Goal: Task Accomplishment & Management: Use online tool/utility

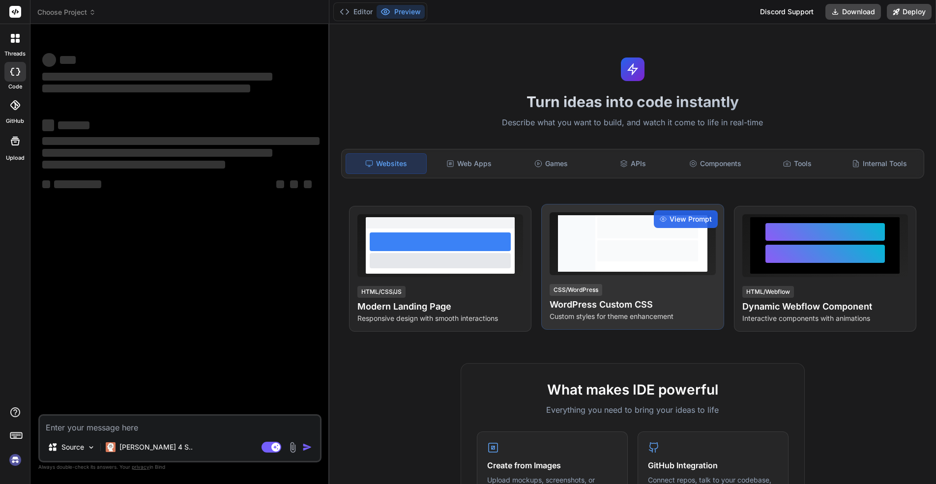
type textarea "x"
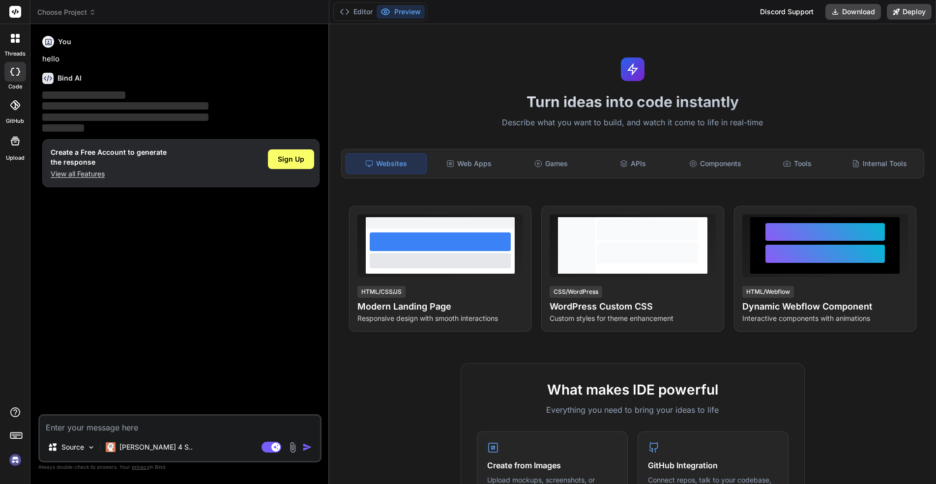
click at [43, 427] on textarea at bounding box center [180, 425] width 280 height 18
type textarea "i"
type textarea "x"
type textarea "i"
type textarea "x"
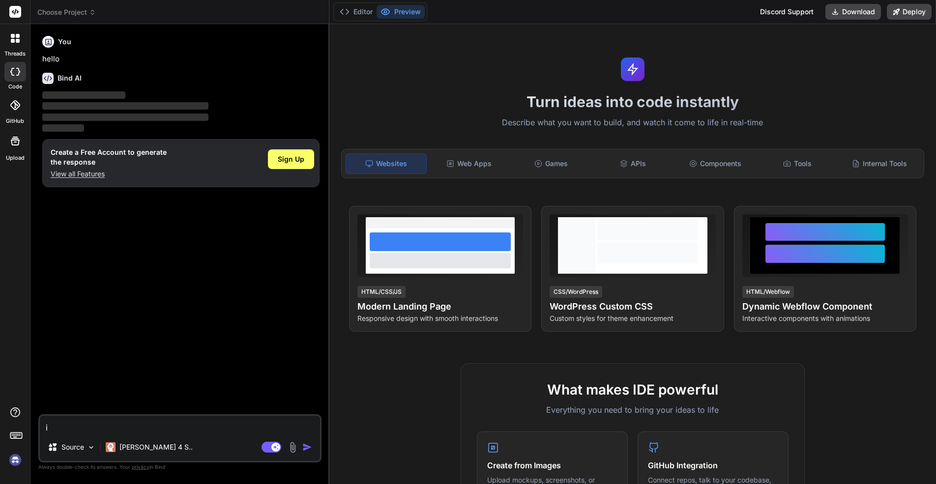
type textarea "i n"
type textarea "x"
type textarea "i ne"
type textarea "x"
type textarea "i nee"
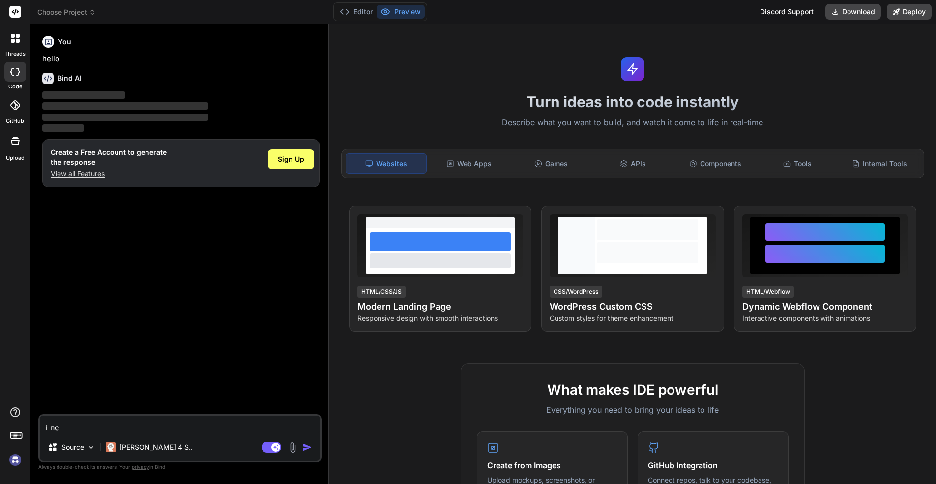
type textarea "x"
type textarea "i need"
type textarea "x"
type textarea "i need"
type textarea "x"
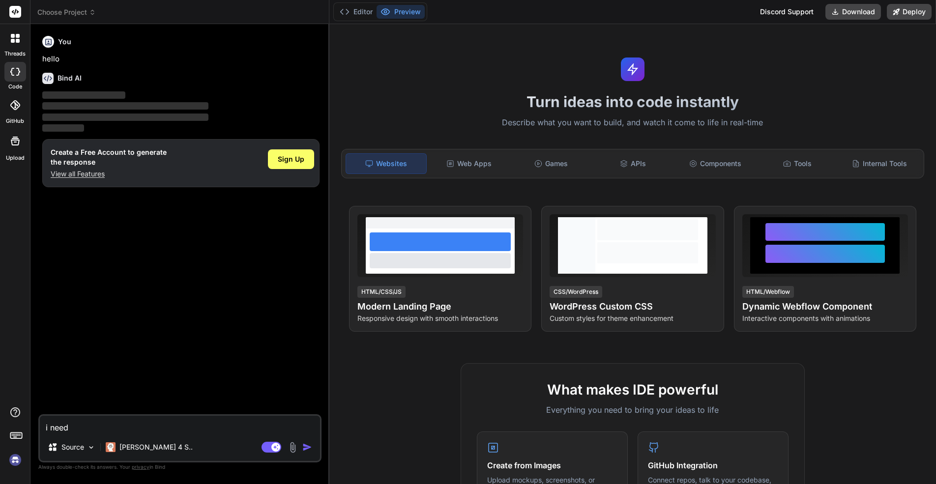
type textarea "i need t"
type textarea "x"
type textarea "i need to"
type textarea "x"
type textarea "i need to"
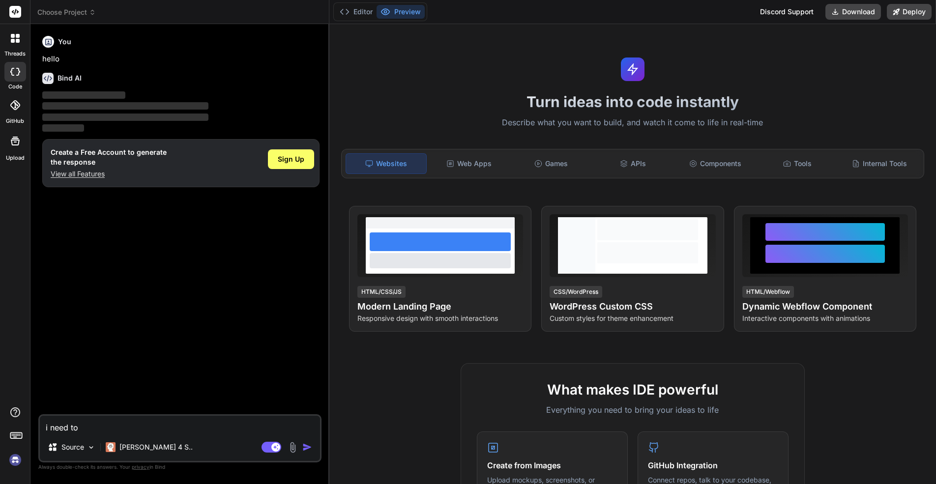
type textarea "x"
type textarea "i need to d"
type textarea "x"
type textarea "i need to de"
type textarea "x"
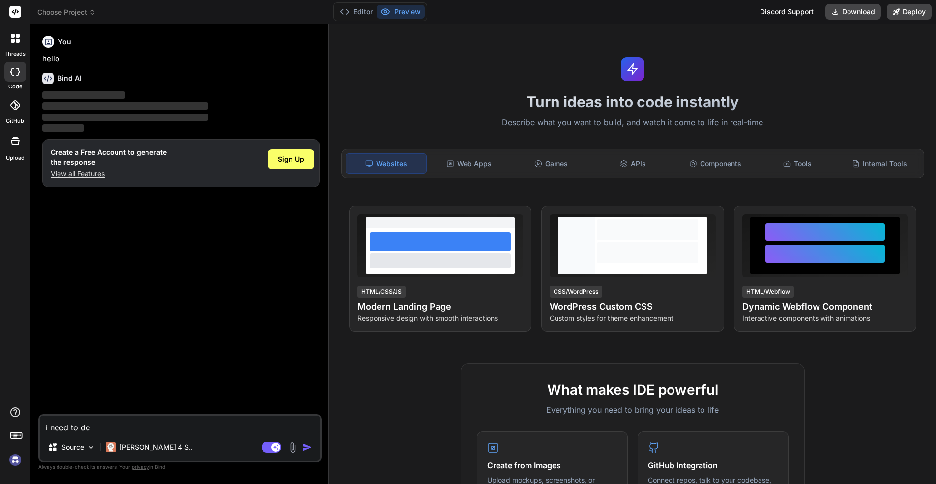
type textarea "i need to dev"
type textarea "x"
type textarea "i need to dev"
type textarea "x"
type textarea "i need to dev a"
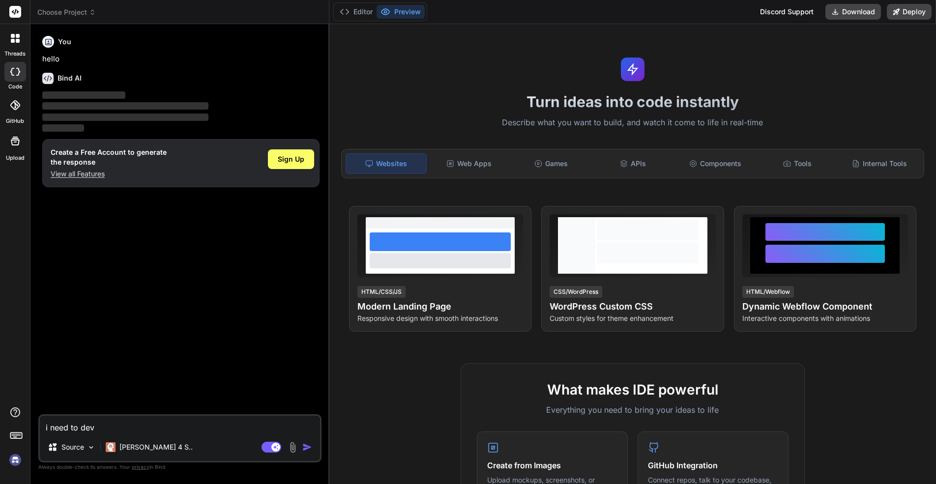
type textarea "x"
type textarea "i need to dev a"
type textarea "x"
type textarea "i need to dev a l"
type textarea "x"
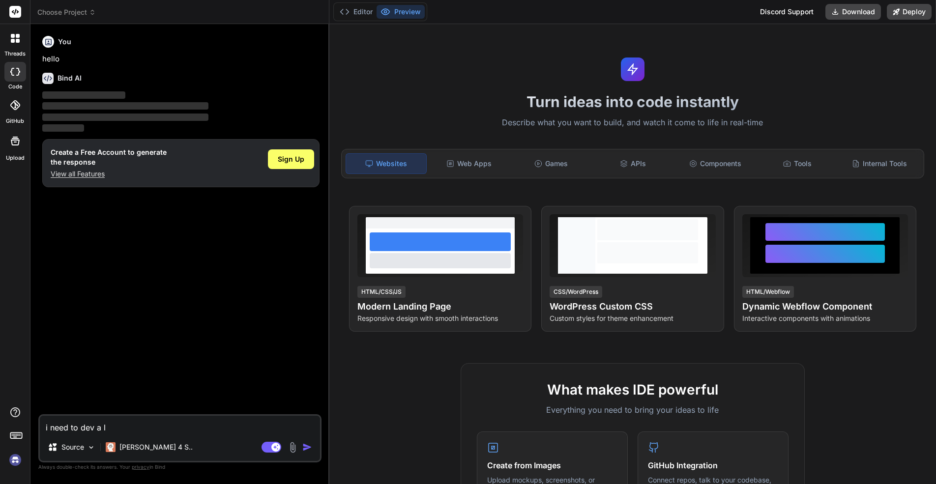
type textarea "i need to dev a lo"
type textarea "x"
type textarea "i need to dev a log"
type textarea "x"
type textarea "i need to dev a logi"
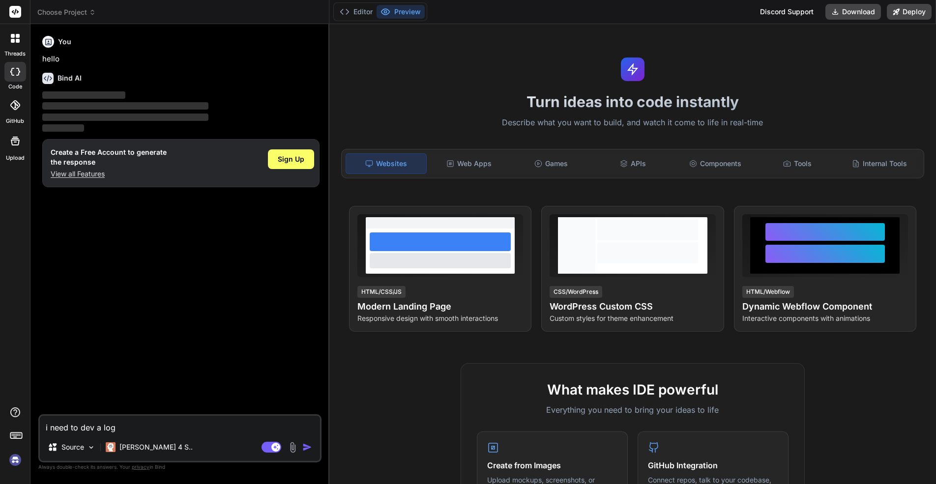
type textarea "x"
type textarea "i need to dev a login"
type textarea "x"
type textarea "i need to dev a login"
type textarea "x"
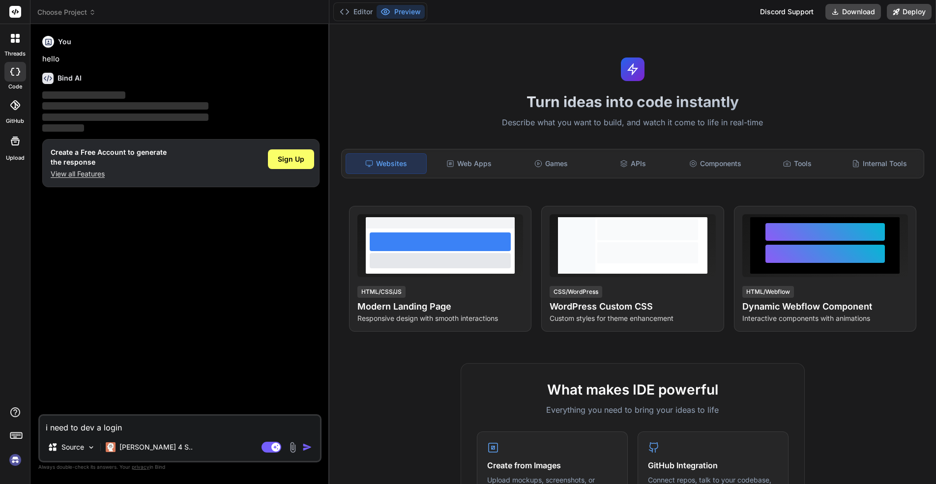
type textarea "i need to dev a login p"
type textarea "x"
type textarea "i need to dev a login pa"
type textarea "x"
type textarea "i need to dev a login pag"
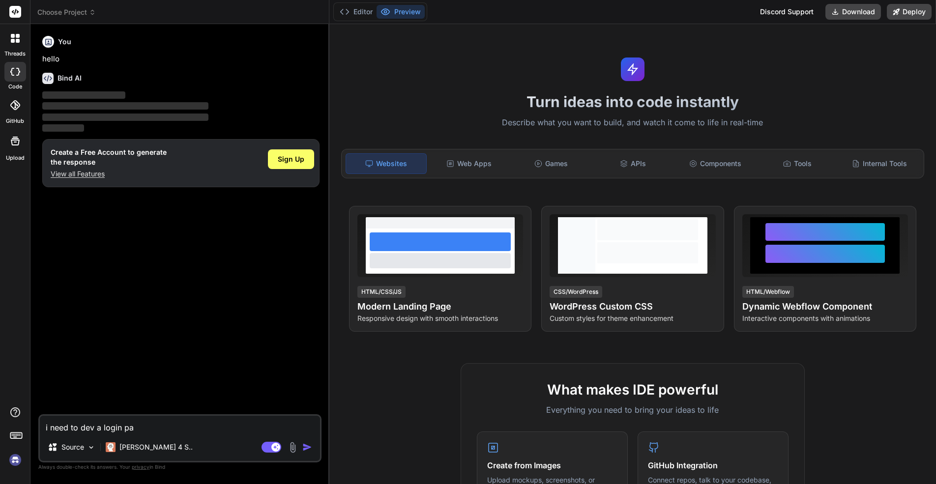
type textarea "x"
type textarea "i need to dev a login page"
type textarea "x"
type textarea "i need to dev a login page"
type textarea "x"
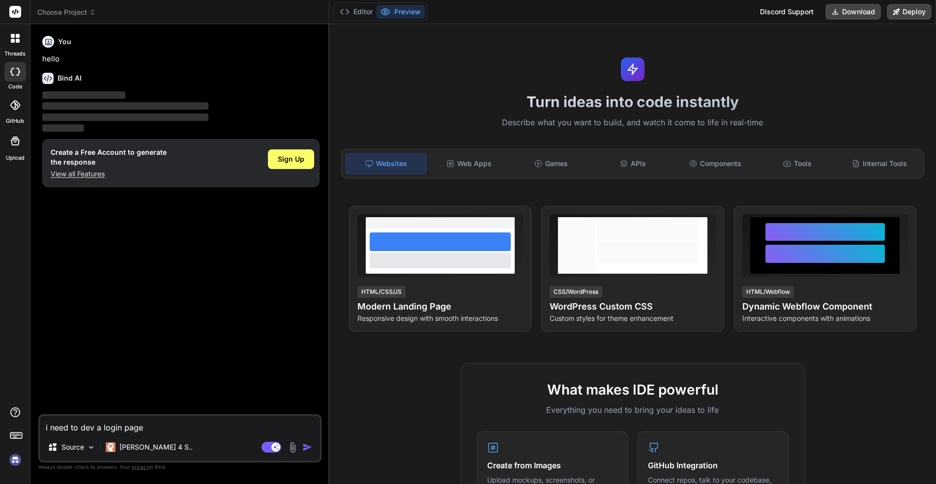
type textarea "i need to dev a login page u"
type textarea "x"
type textarea "i need to dev a login page us"
type textarea "x"
type textarea "i need to dev a login page usi"
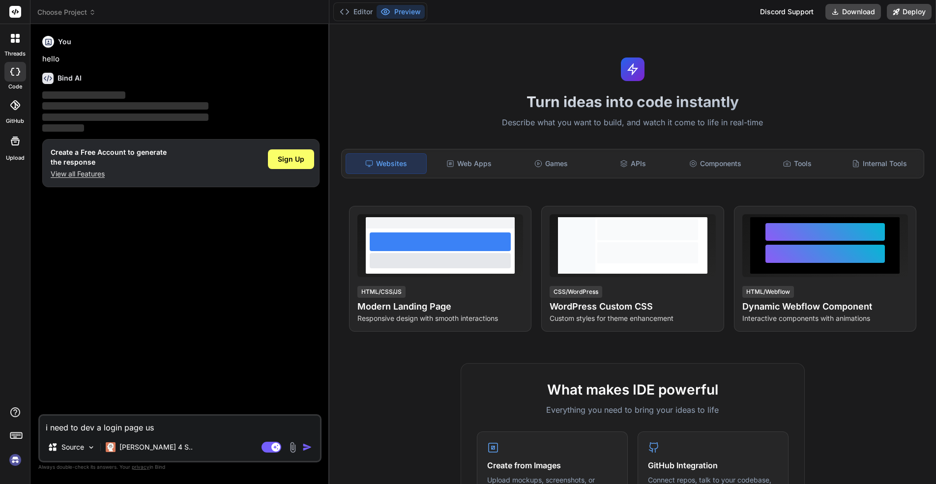
type textarea "x"
type textarea "i need to dev a login page usin"
type textarea "x"
type textarea "i need to dev a login page using"
type textarea "x"
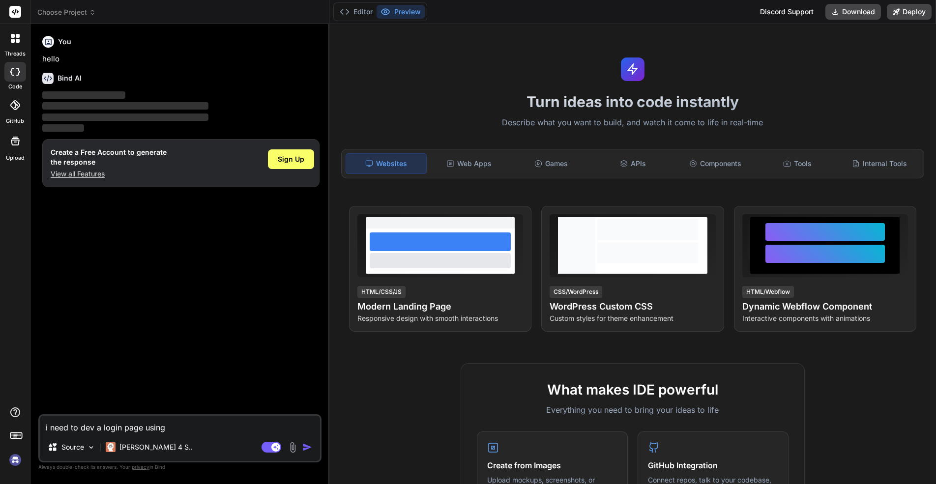
type textarea "i need to dev a login page using"
type textarea "x"
type textarea "i need to dev a login page using r"
type textarea "x"
type textarea "i need to dev a login page using re"
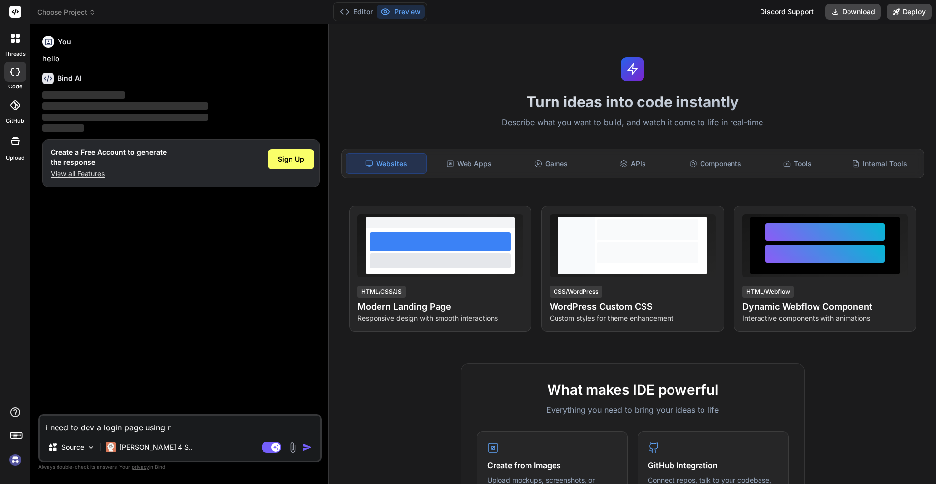
type textarea "x"
type textarea "i need to dev a login page using rea"
type textarea "x"
type textarea "i need to dev a login page using reac"
type textarea "x"
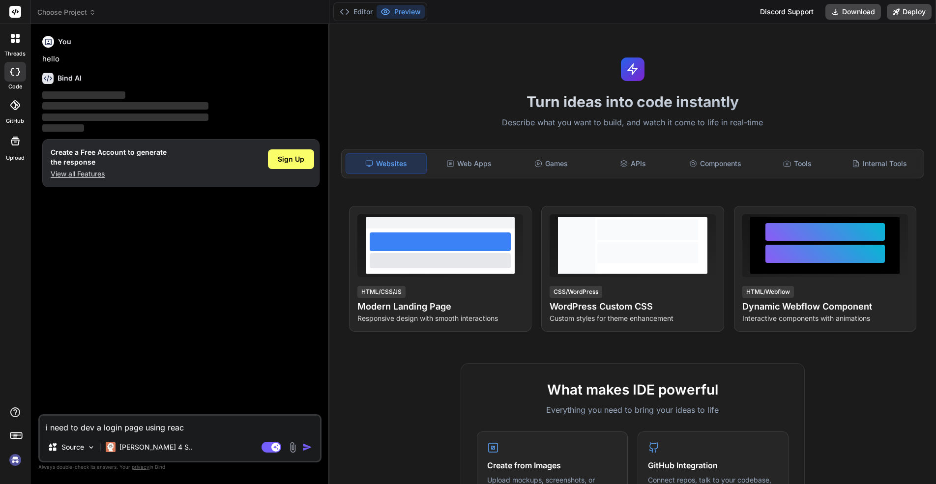
type textarea "i need to dev a login page using react"
type textarea "x"
type textarea "i need to dev a login page using react"
type textarea "x"
type textarea "i need to dev a login page using react a"
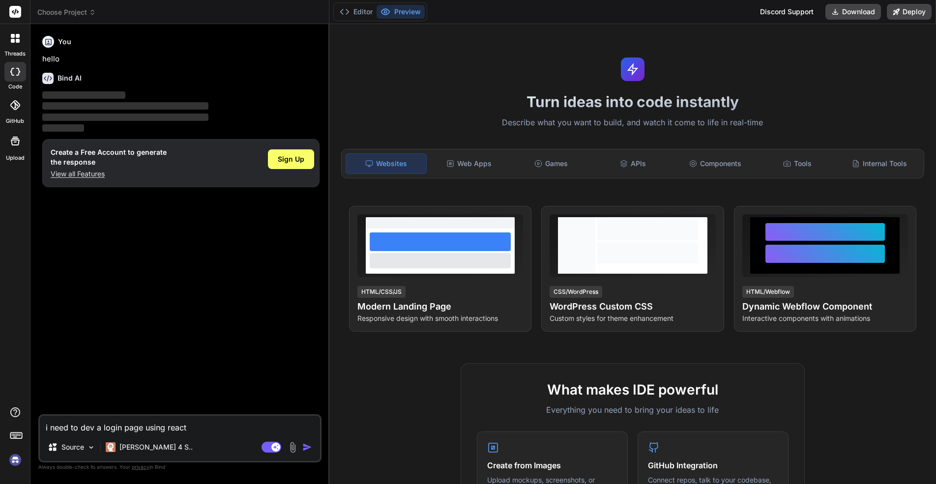
type textarea "x"
type textarea "i need to dev a login page using react an"
type textarea "x"
type textarea "i need to dev a login page using react and"
type textarea "x"
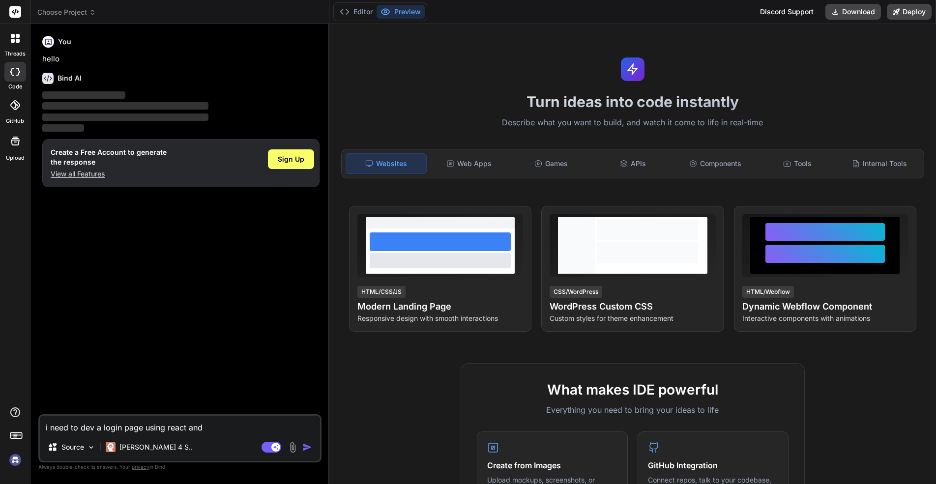
type textarea "i need to dev a login page using react and"
type textarea "x"
type textarea "i need to dev a login page using react and n"
type textarea "x"
type textarea "i need to dev a login page using react and no"
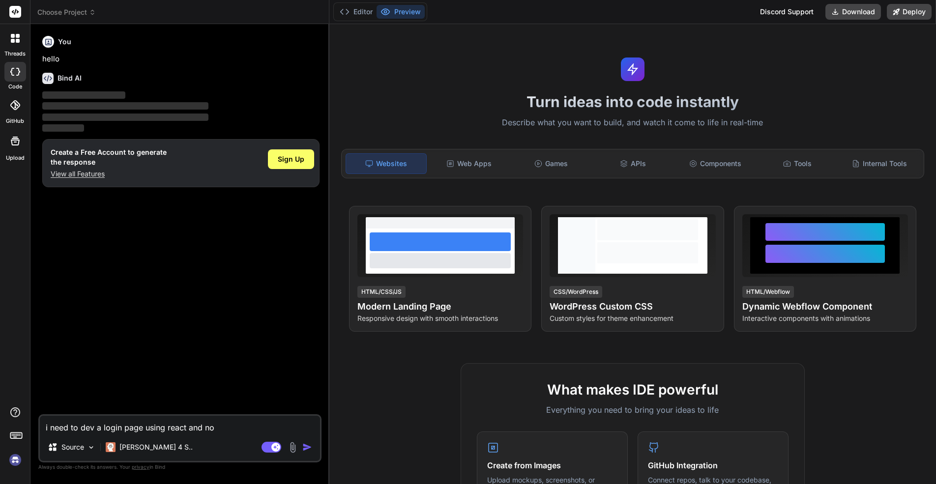
type textarea "x"
type textarea "i need to dev a login page using react and not"
type textarea "x"
type textarea "i need to dev a login page using react and note"
type textarea "x"
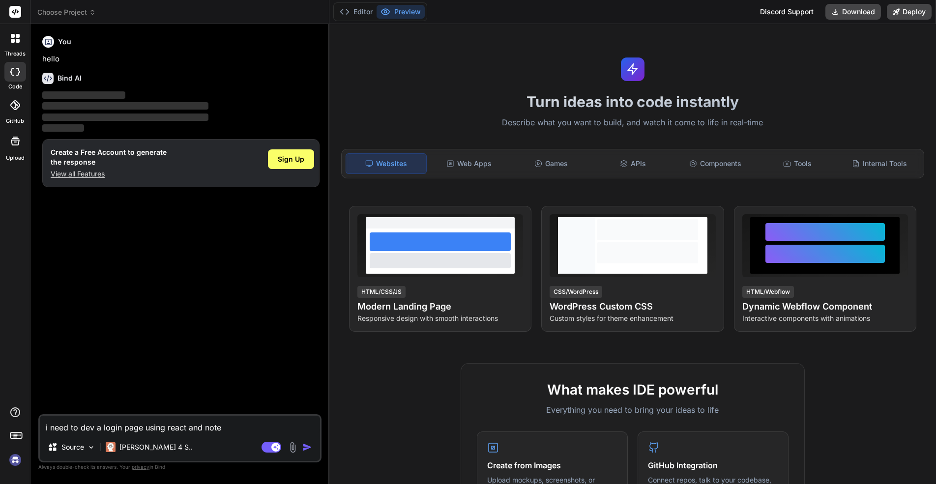
type textarea "i need to dev a login page using react and not"
type textarea "x"
type textarea "i need to dev a login page using react and no"
type textarea "x"
type textarea "i need to dev a login page using react and nod"
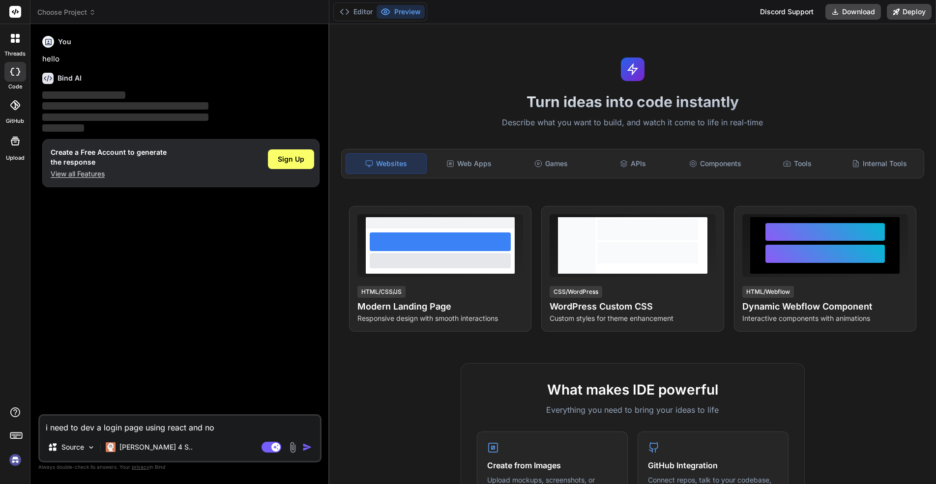
type textarea "x"
type textarea "i need to dev a login page using react and node"
type textarea "x"
type textarea "i need to dev a login page using react and node"
type textarea "x"
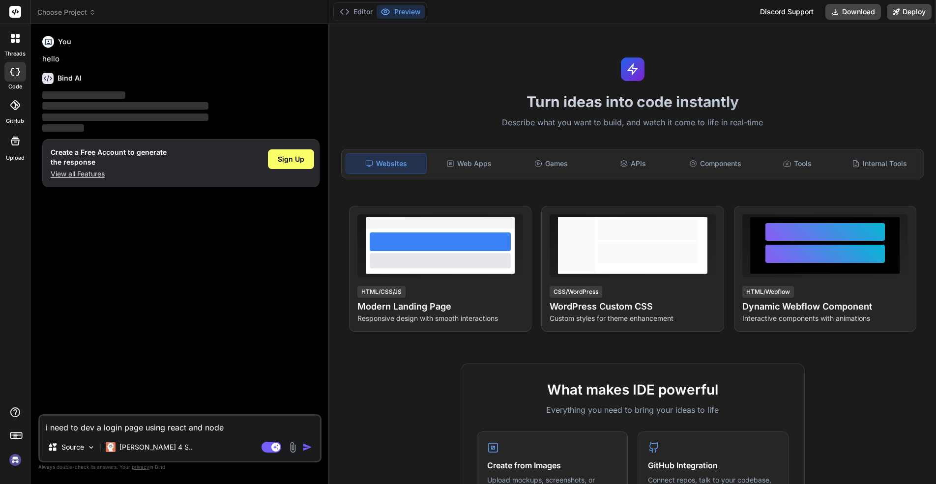
type textarea "i need to dev a login page using react and node j"
type textarea "x"
type textarea "i need to dev a login page using react and node js"
type textarea "x"
click at [144, 428] on textarea "i need to dev a login page using react and node js" at bounding box center [180, 425] width 280 height 18
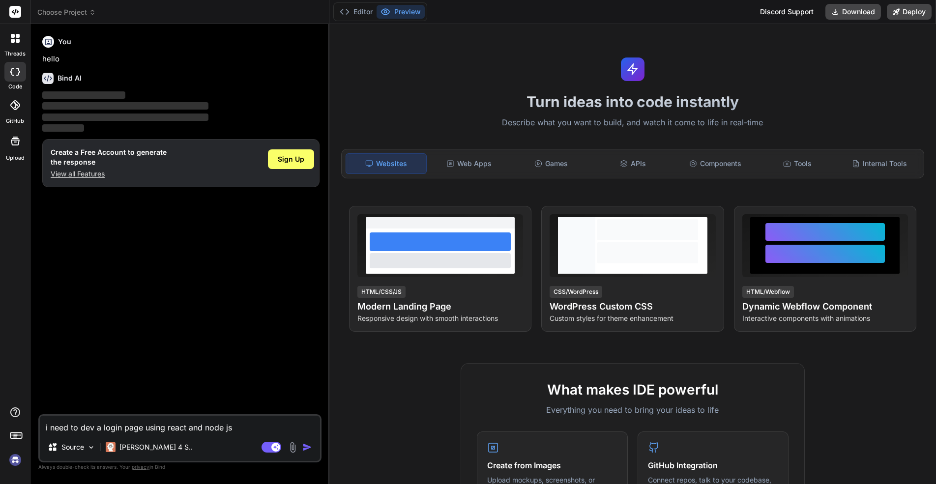
type textarea "i need to dev a login page fusing react and node js"
type textarea "x"
type textarea "i need to dev a login page fousing react and node js"
type textarea "x"
type textarea "i need to dev a login page forusing react and node js"
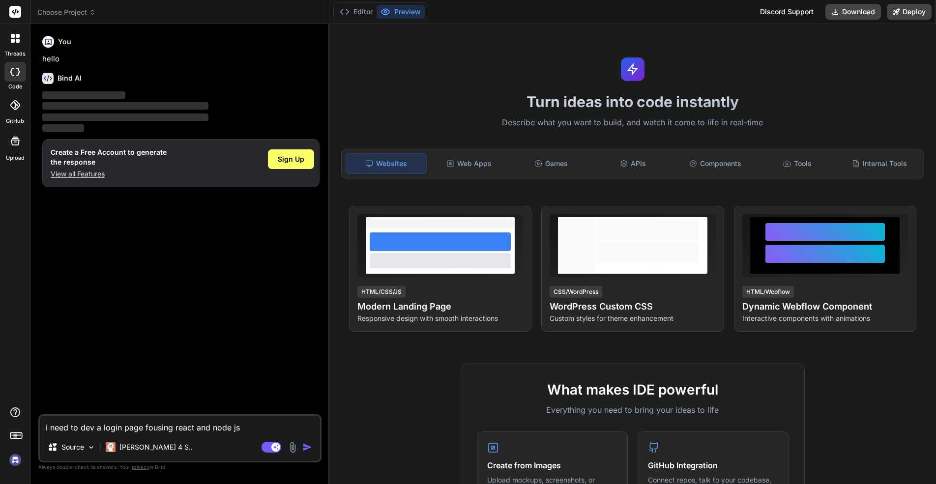
type textarea "x"
type textarea "i need to dev a login page for using react and node js"
type textarea "x"
type textarea "i need to dev a login page for musing react and node js"
type textarea "x"
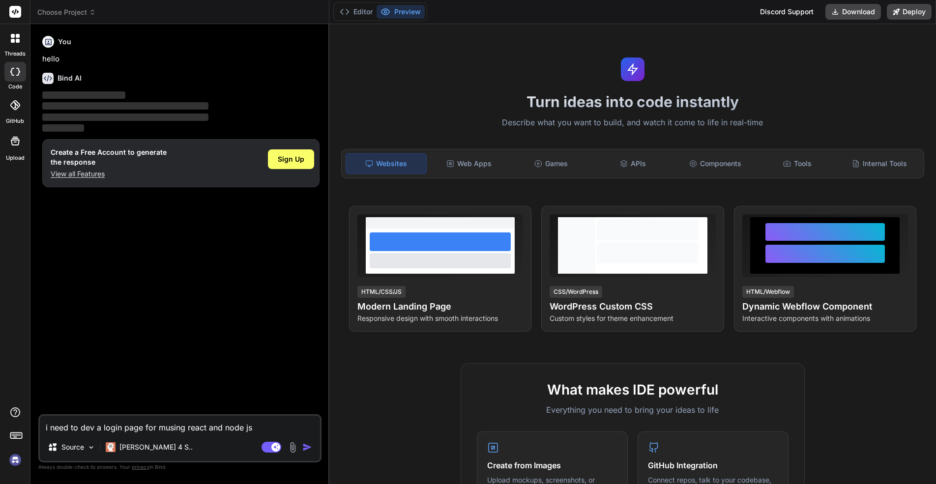
type textarea "i need to dev a login page for myusing react and node js"
type textarea "x"
type textarea "i need to dev a login page for my using react and node js"
type textarea "x"
type textarea "i need to dev a login page for my wusing react and node js"
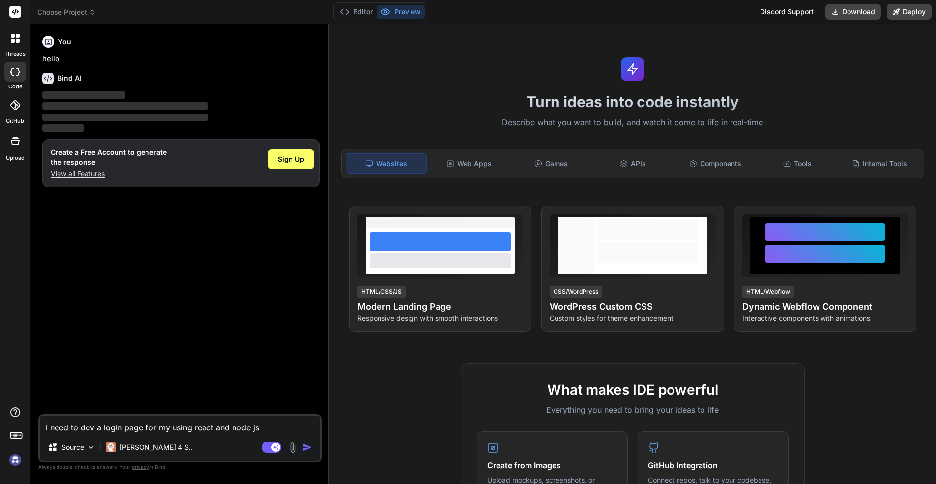
type textarea "x"
type textarea "i need to dev a login page for my weusing react and node js"
type textarea "x"
type textarea "i need to dev a login page for my webusing react and node js"
type textarea "x"
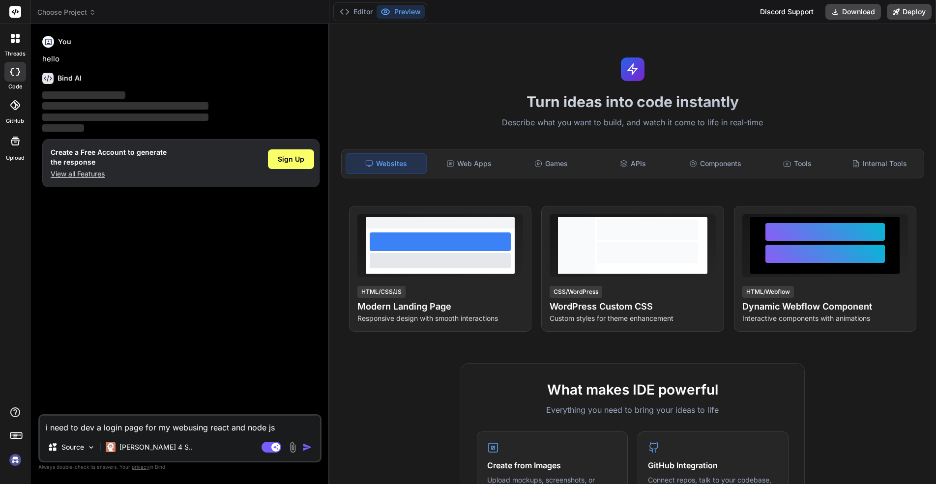
type textarea "i need to dev a login page for my web using react and node js"
type textarea "x"
type textarea "i need to dev a login page for my web ausing react and node js"
type textarea "x"
type textarea "i need to dev a login page for my web apusing react and node js"
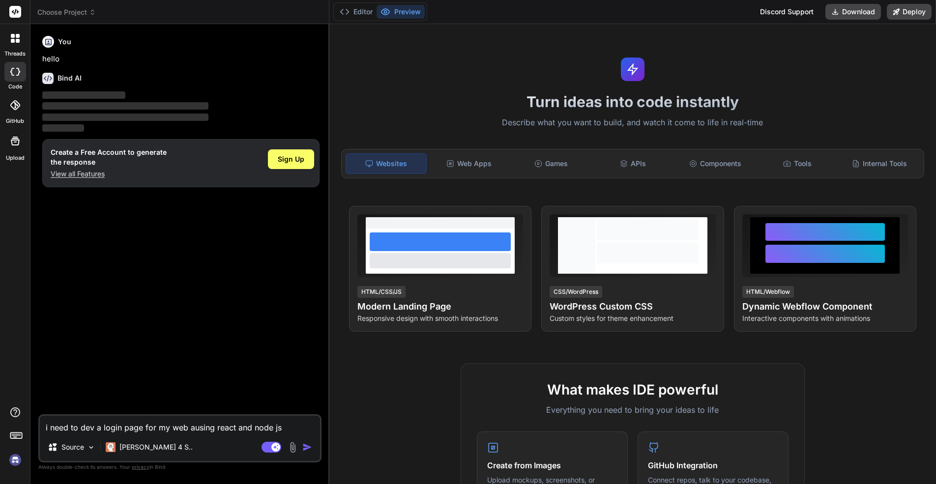
type textarea "x"
type textarea "i need to dev a login page for my web appusing react and node js"
type textarea "x"
type textarea "i need to dev a login page for my web applusing react and node js"
type textarea "x"
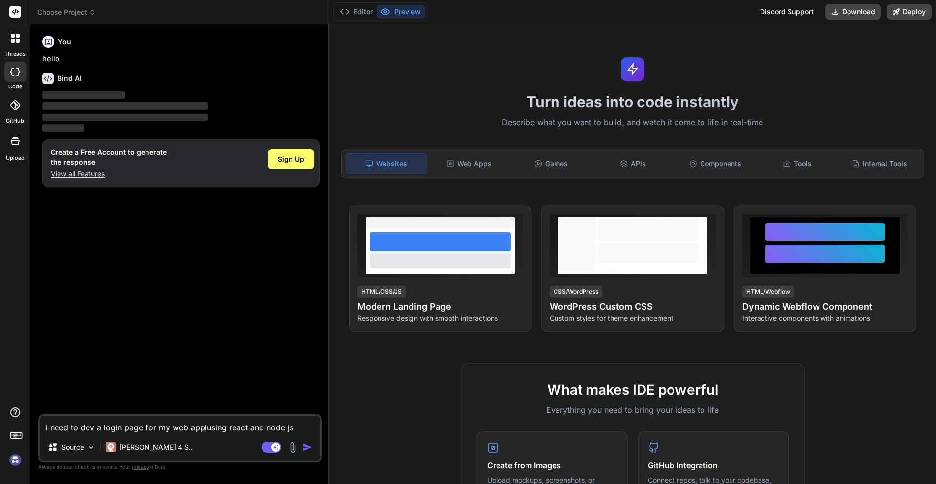
type textarea "i need to dev a login page for my web appliusing react and node js"
type textarea "x"
type textarea "i need to dev a login page for my web appli using react and node js"
type textarea "x"
type textarea "i need to dev a login page for my web appli using react and node js"
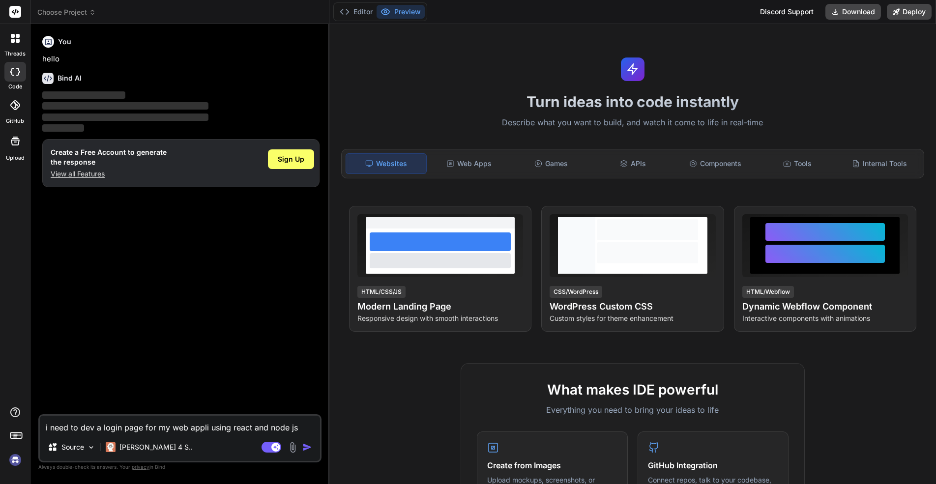
click at [305, 447] on img "button" at bounding box center [307, 448] width 10 height 10
click at [300, 163] on span "Sign Up" at bounding box center [291, 159] width 27 height 10
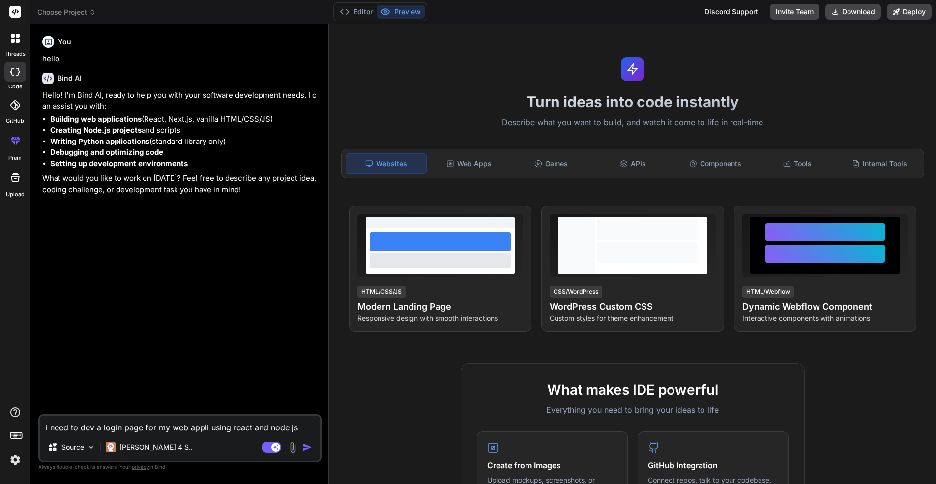
click at [307, 446] on img "button" at bounding box center [307, 448] width 10 height 10
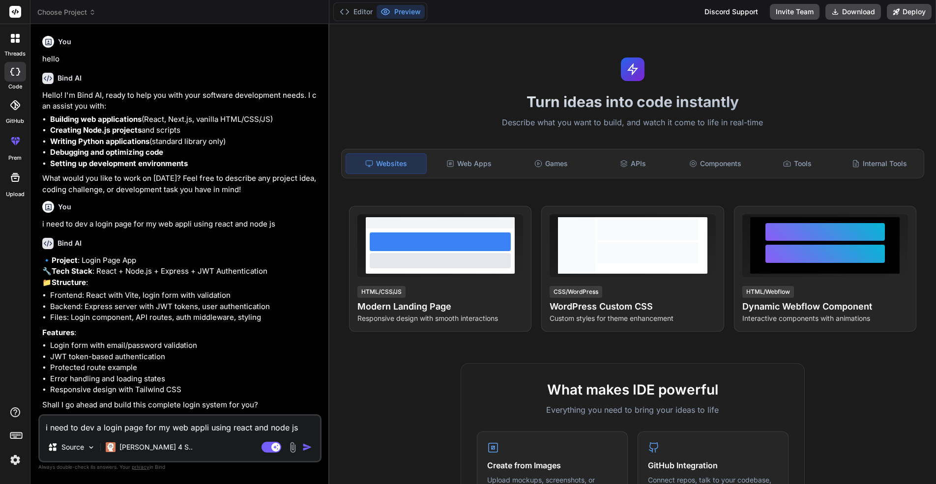
type textarea "x"
click at [124, 433] on textarea "i need to dev a login page for my web appli using react and node js" at bounding box center [180, 425] width 280 height 18
type textarea "y"
type textarea "x"
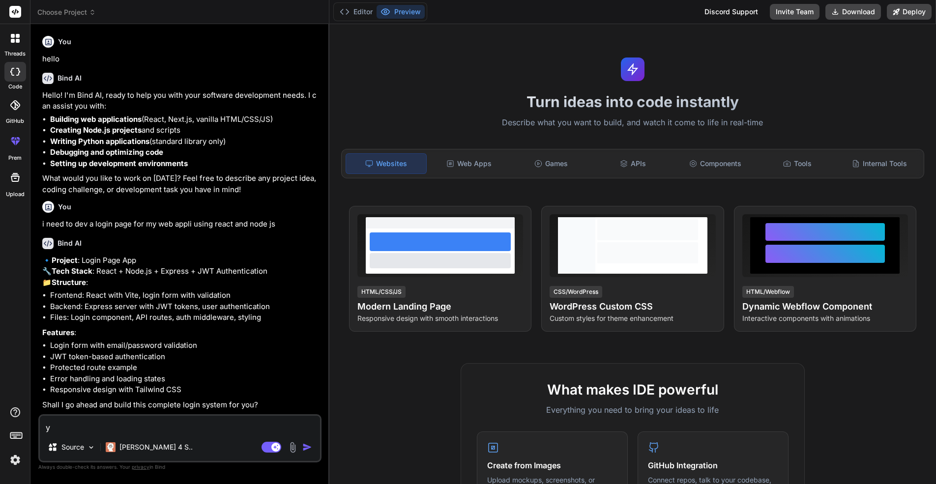
type textarea "ye"
type textarea "x"
type textarea "yes"
type textarea "x"
type textarea "yes"
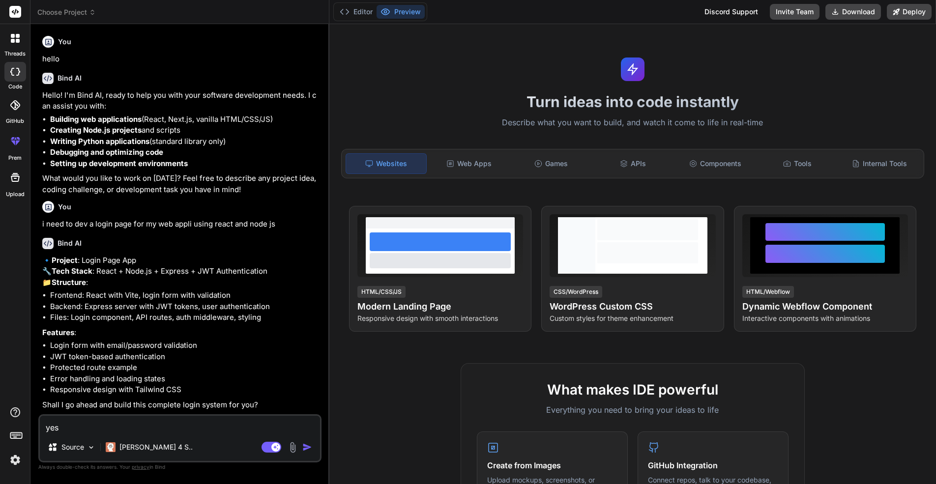
type textarea "x"
type textarea "yes l"
type textarea "x"
type textarea "yes le"
type textarea "x"
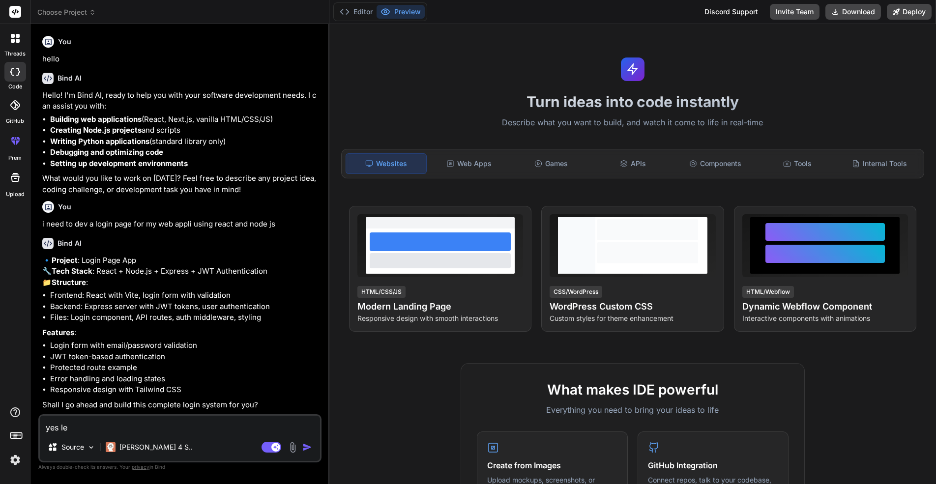
type textarea "yes let"
type textarea "x"
type textarea "yes let"
type textarea "x"
type textarea "yes let s"
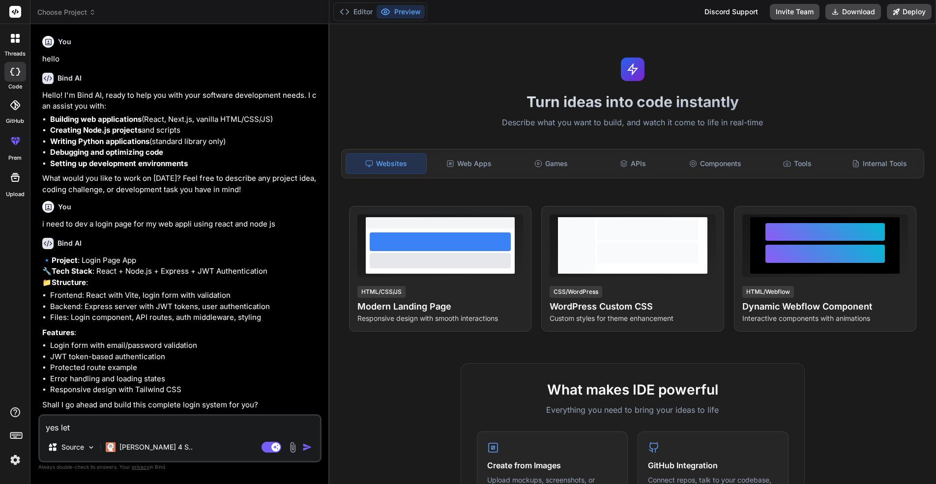
type textarea "x"
type textarea "yes let s"
type textarea "x"
type textarea "yes let s d"
type textarea "x"
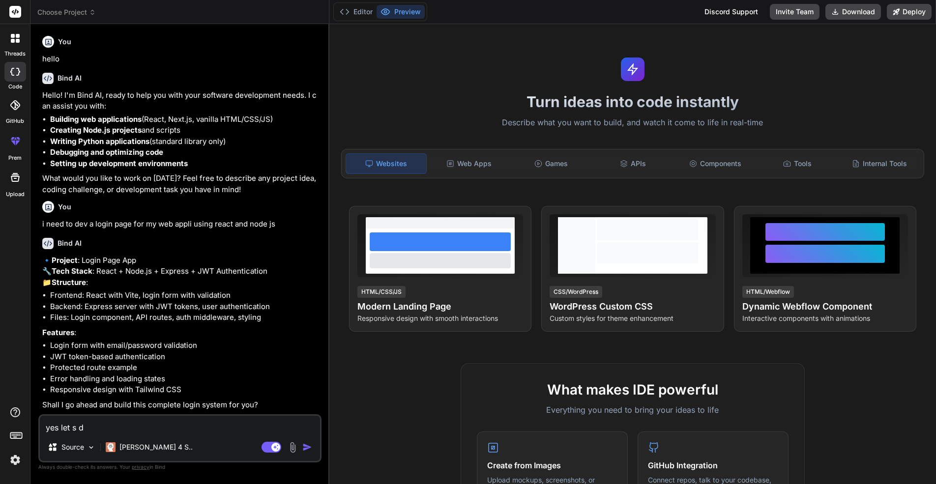
type textarea "yes let s do"
type textarea "x"
type textarea "yes let s do"
type textarea "x"
type textarea "yes let s do i"
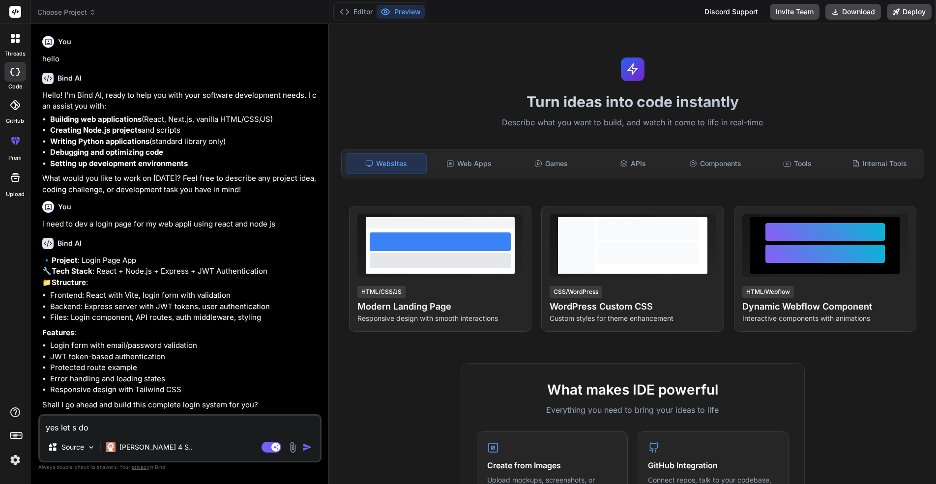
type textarea "x"
type textarea "yes let s do it"
type textarea "x"
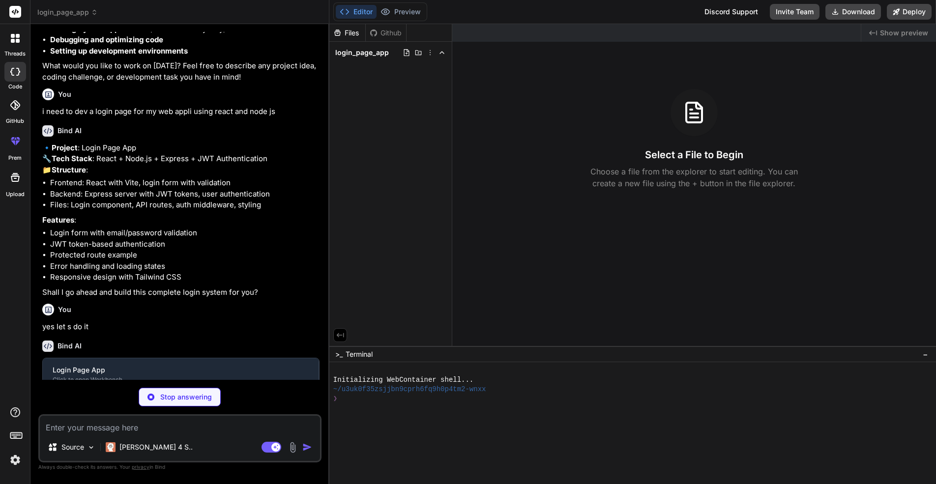
scroll to position [122, 0]
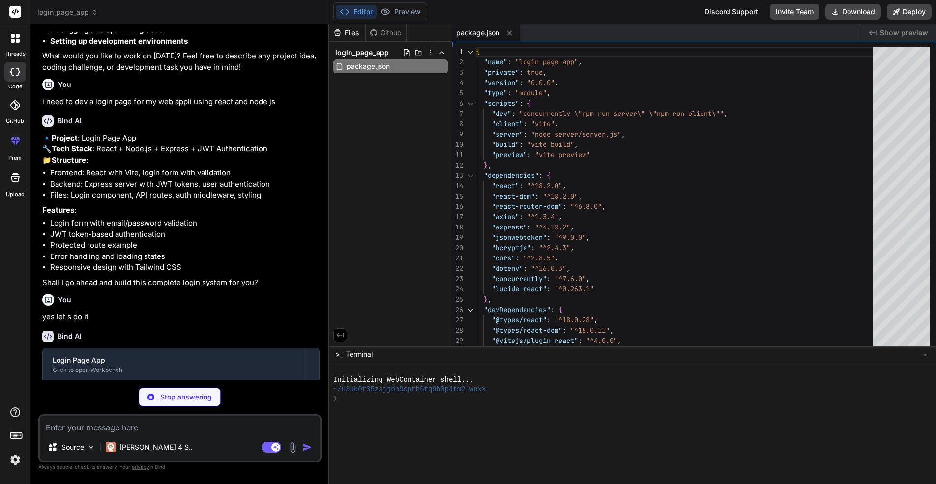
type textarea "x"
type textarea "import { defineConfig } from 'vite' import react from '@vitejs/plugin-react' ex…"
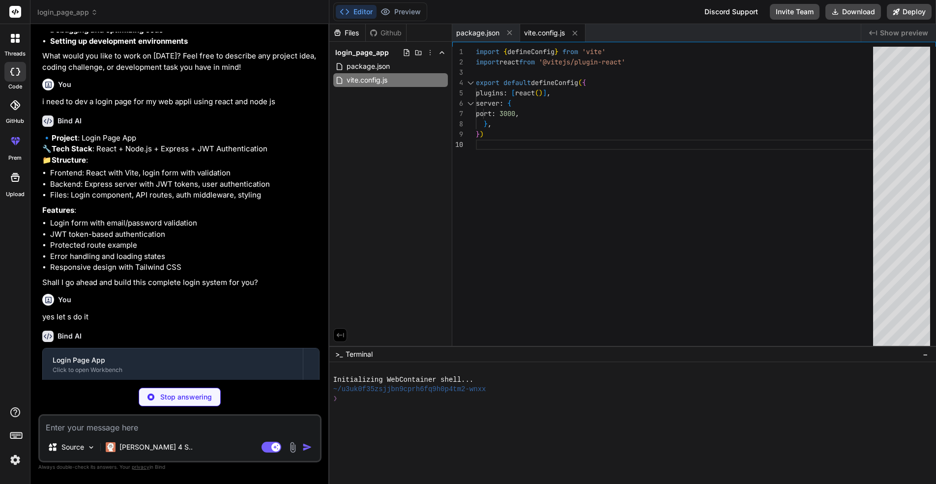
type textarea "x"
type textarea "}"
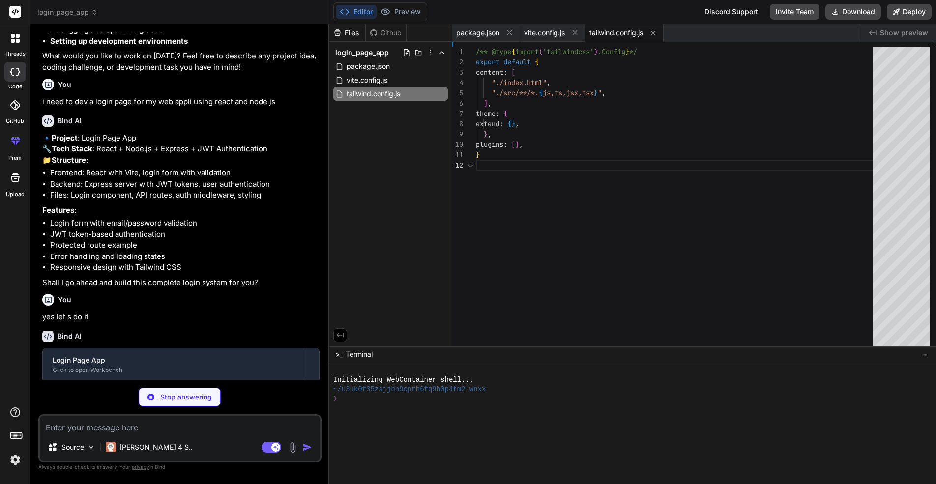
type textarea "x"
type textarea "export default { plugins: { tailwindcss: {}, autoprefixer: {}, }, }"
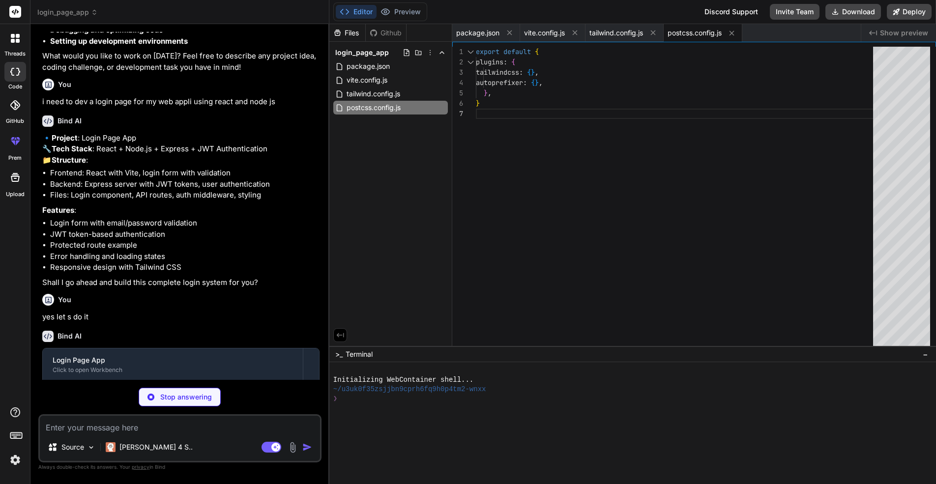
type textarea "x"
type textarea "<script type="module" src="/src/main.jsx"></script> </body> </html>"
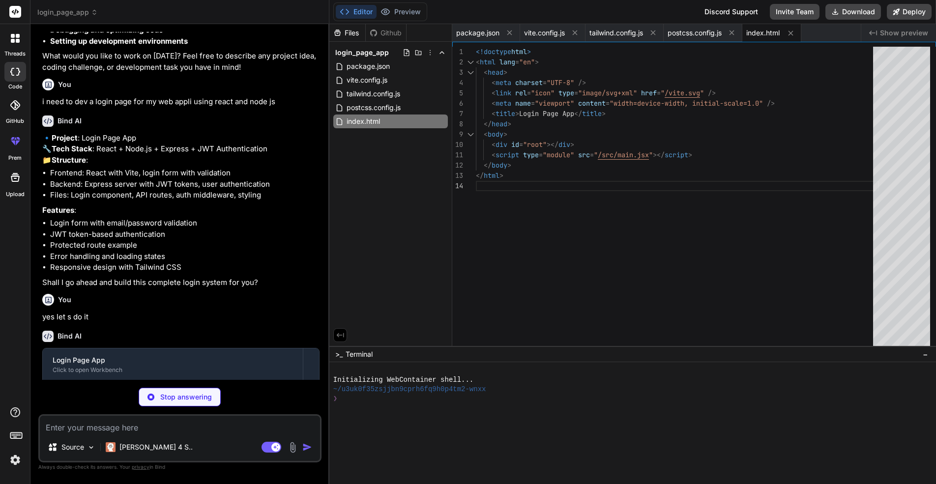
type textarea "x"
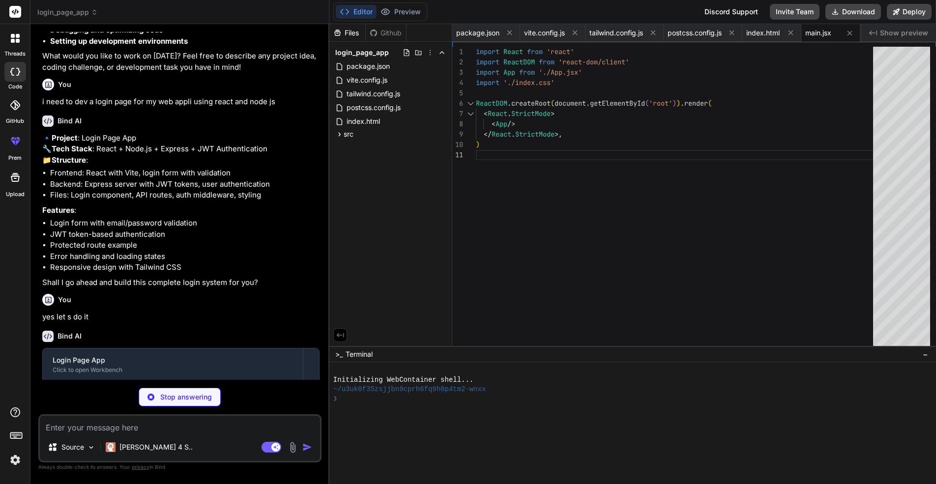
type textarea "x"
type textarea "-moz-osx-font-smoothing: grayscale; }"
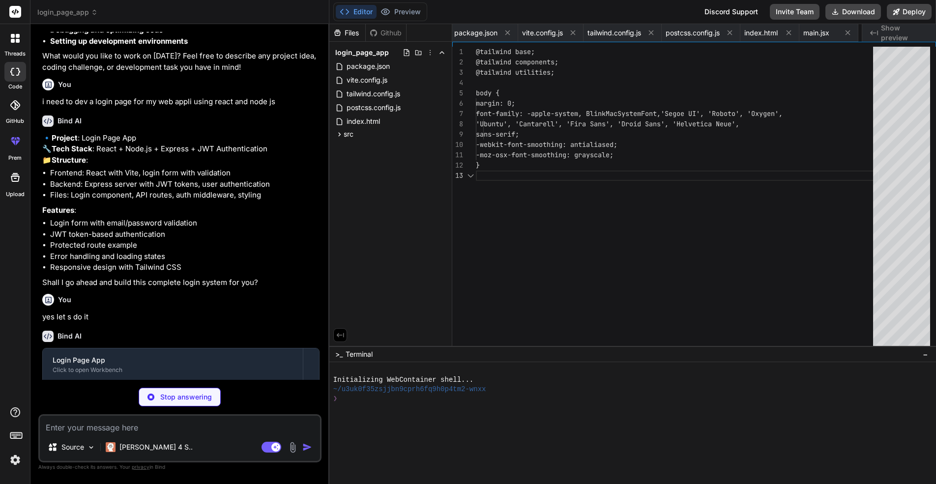
scroll to position [0, 61]
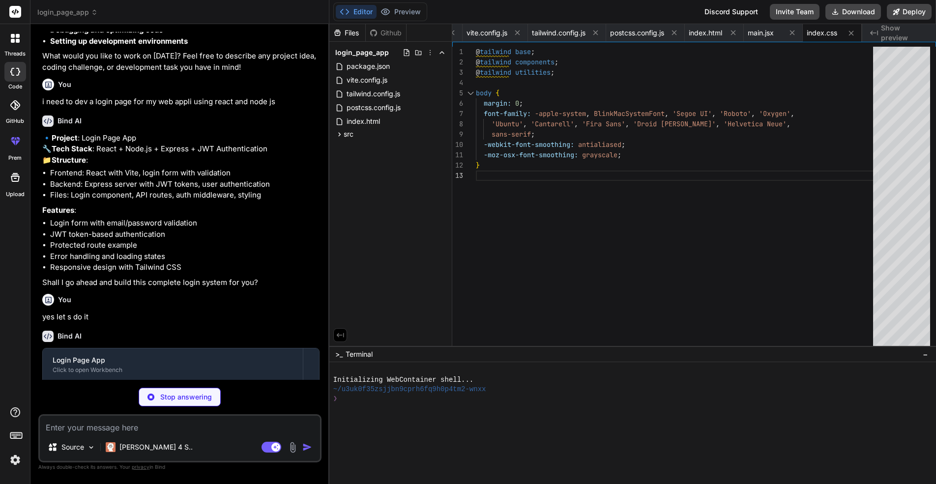
type textarea "x"
type textarea "export default App"
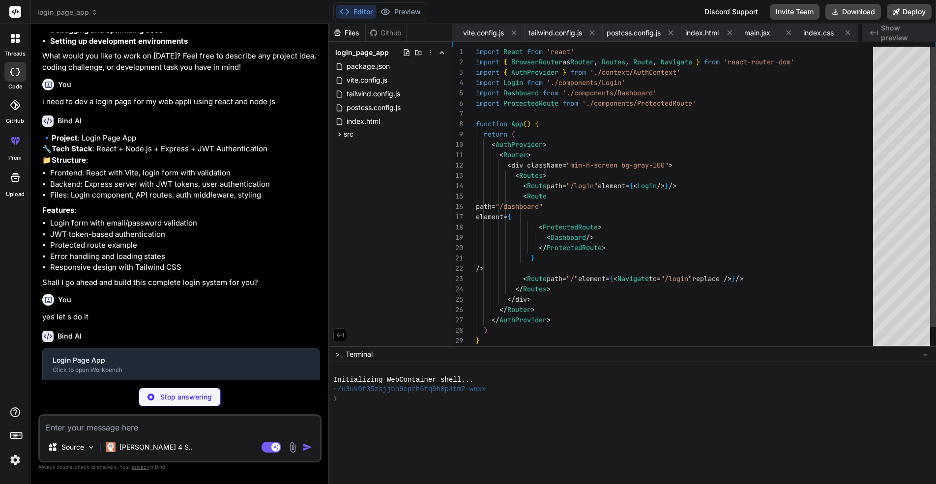
scroll to position [0, 120]
type textarea "x"
type textarea "} return ( <AuthContext.Provider value={value}> {children} </AuthContext.Provid…"
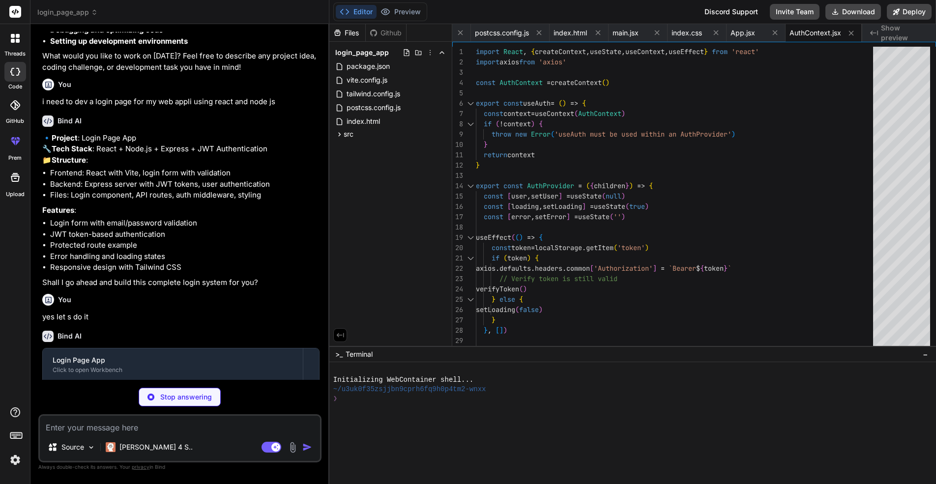
type textarea "x"
type textarea "</div> ) } export default Login"
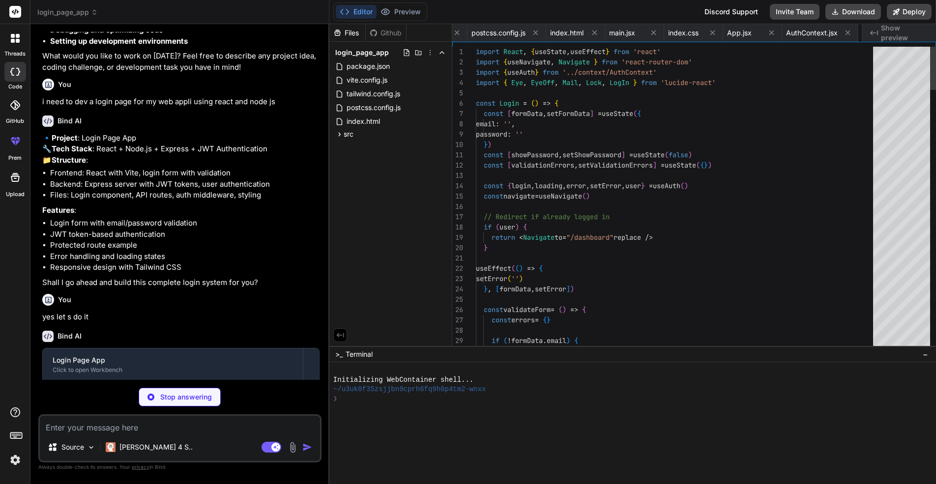
scroll to position [0, 255]
type textarea "x"
type textarea "export default Dashboard"
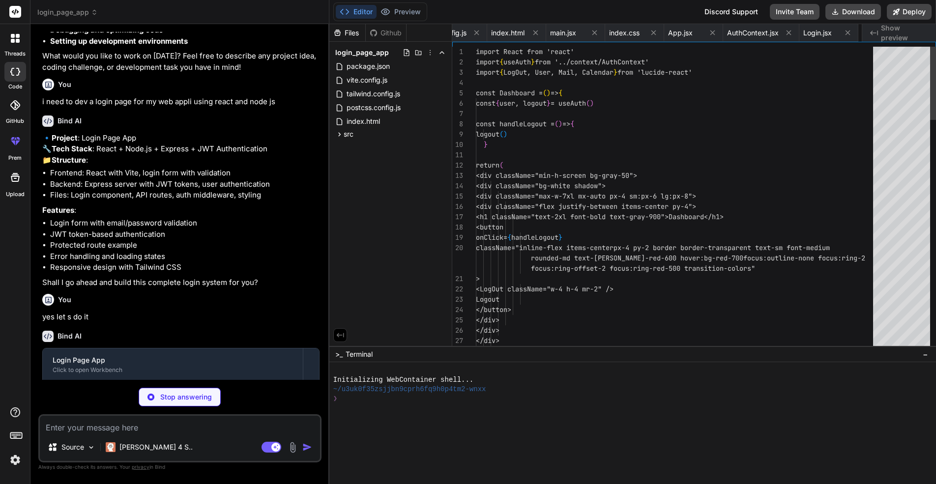
scroll to position [0, 326]
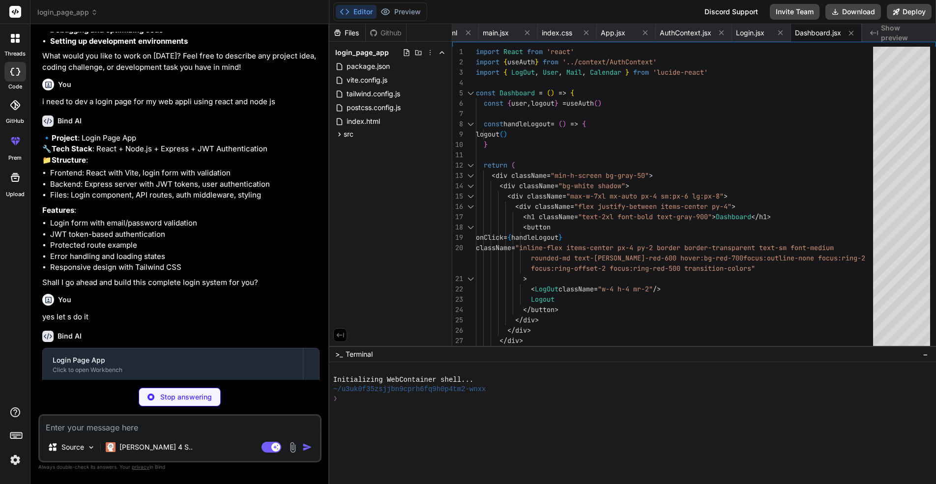
type textarea "x"
type textarea "} export default ProtectedRoute"
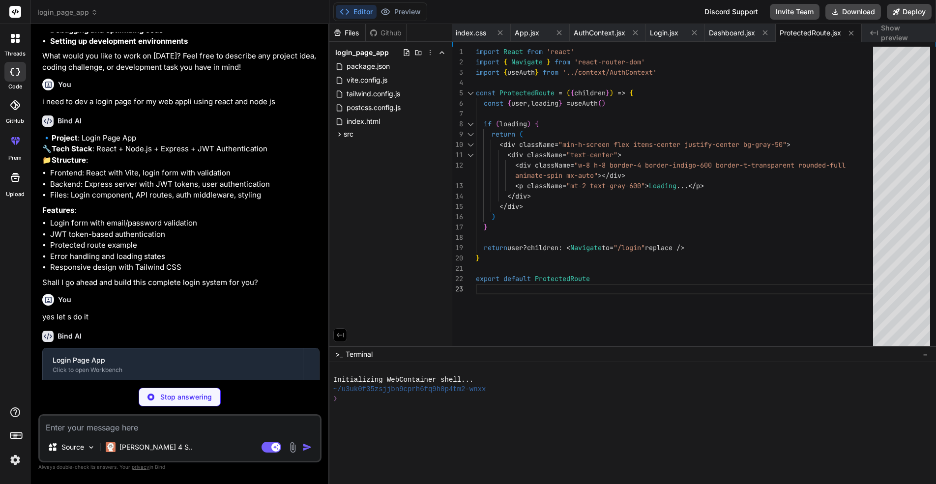
type textarea "x"
type textarea "}) app.listen(PORT, () => { console.log(`Server running on http://localhost:${P…"
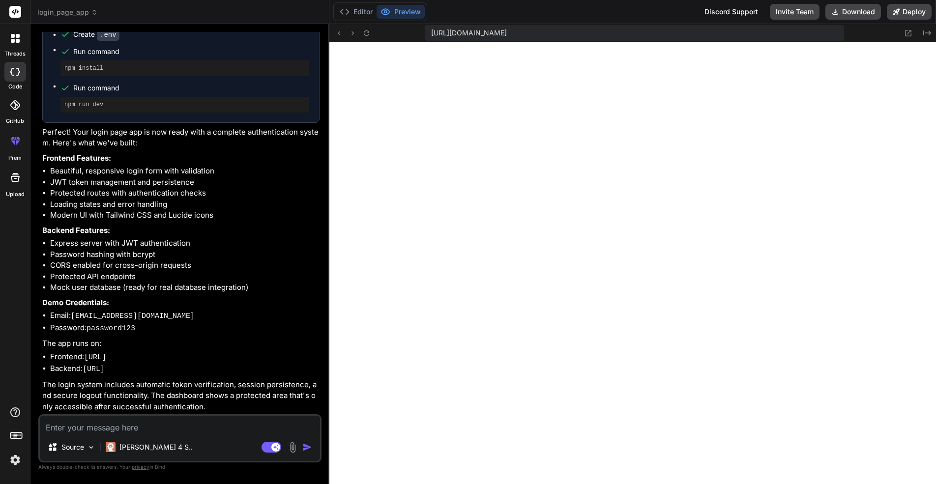
scroll to position [308, 0]
click at [131, 426] on textarea at bounding box center [180, 425] width 280 height 18
paste textarea "Invalid email or password"
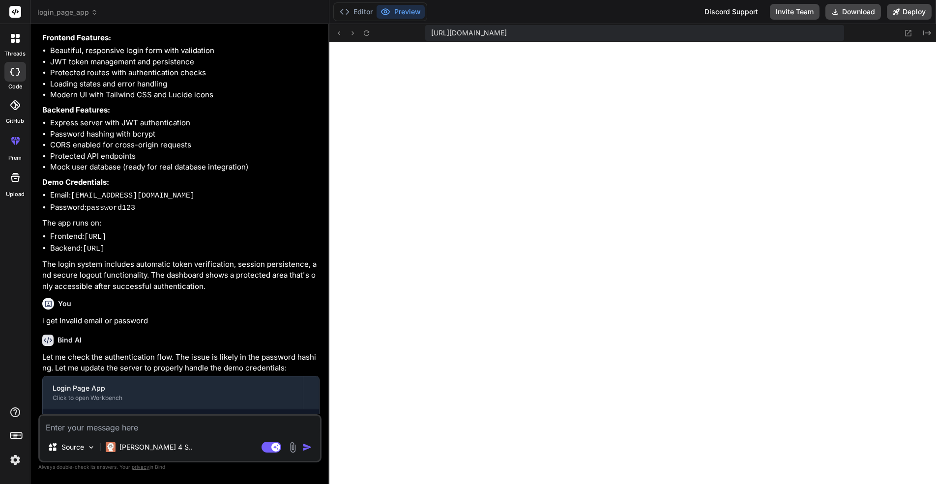
scroll to position [607, 0]
click at [86, 429] on textarea at bounding box center [180, 425] width 280 height 18
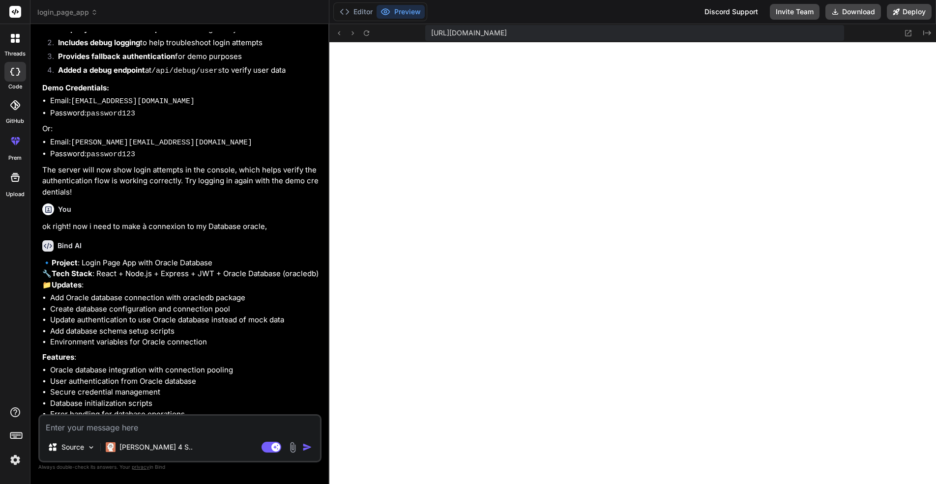
scroll to position [1354, 0]
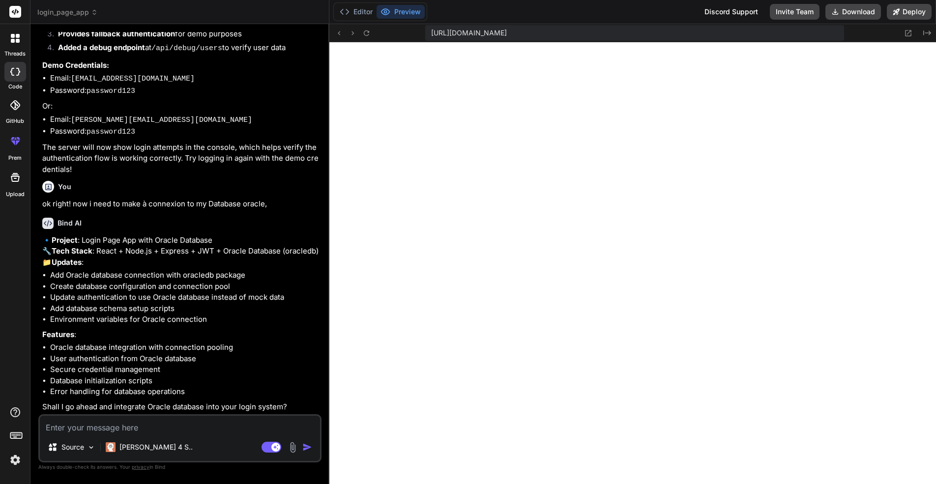
click at [167, 429] on textarea at bounding box center [180, 425] width 280 height 18
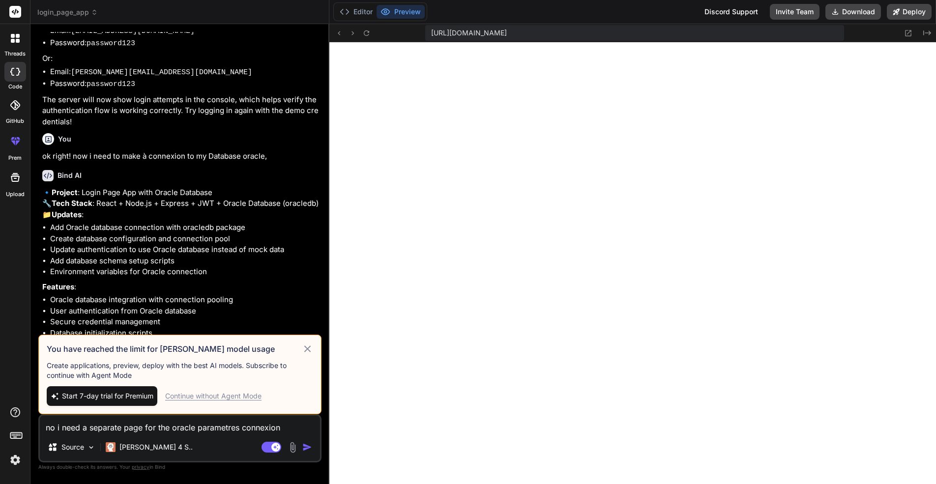
click at [310, 350] on icon at bounding box center [307, 349] width 11 height 12
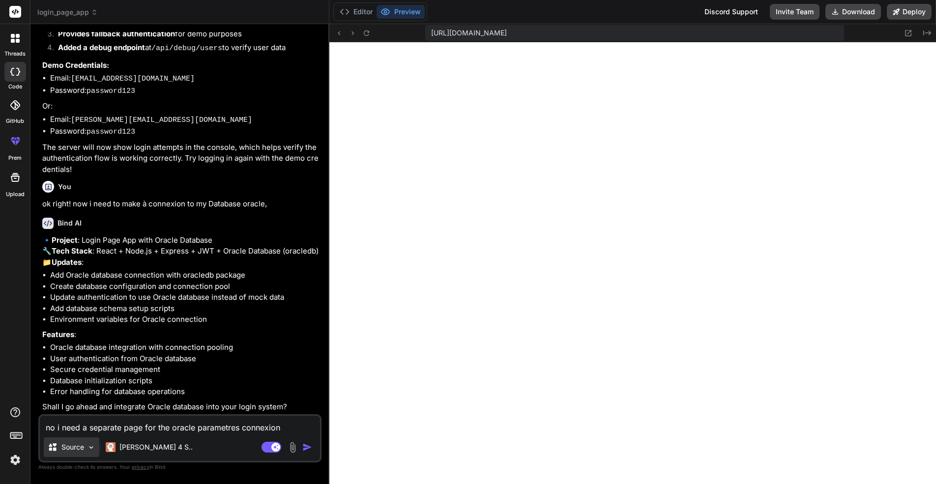
click at [91, 449] on img at bounding box center [91, 448] width 8 height 8
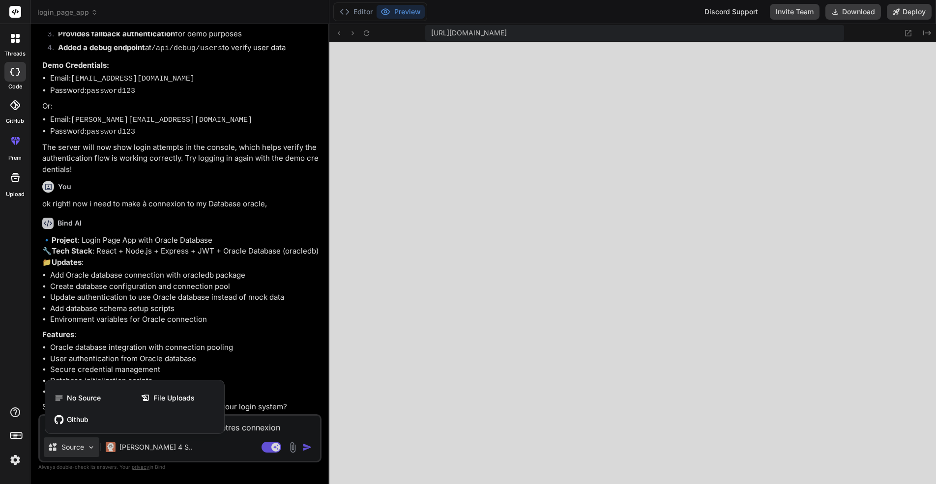
click at [111, 447] on div at bounding box center [468, 242] width 936 height 484
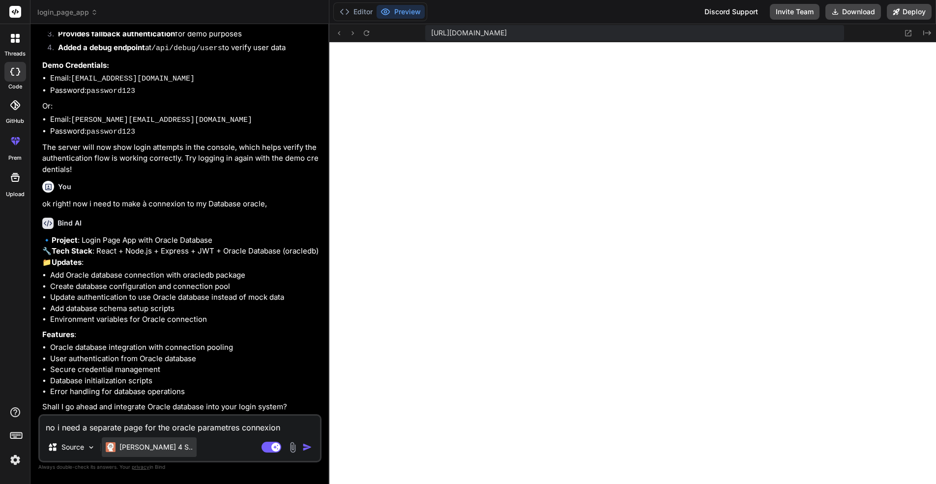
click at [146, 447] on p "Claude 4 S.." at bounding box center [155, 448] width 73 height 10
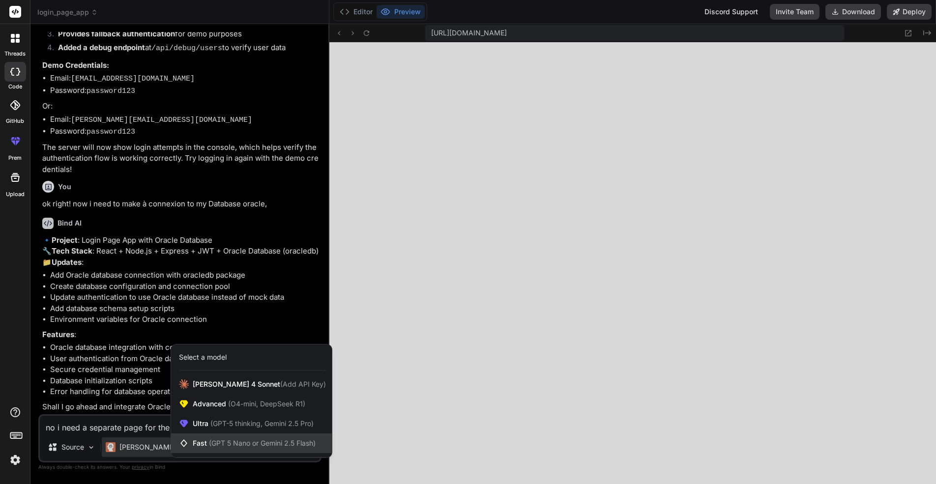
click at [202, 443] on span "Fast (GPT 5 Nano or Gemini 2.5 Flash)" at bounding box center [254, 444] width 123 height 10
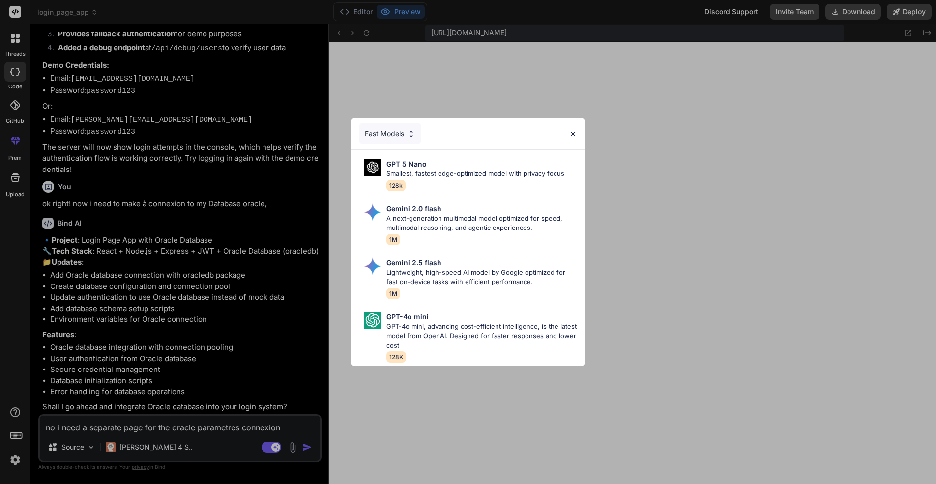
click at [306, 445] on div "Fast Models GPT 5 Nano Smallest, fastest edge-optimized model with privacy focu…" at bounding box center [468, 242] width 936 height 484
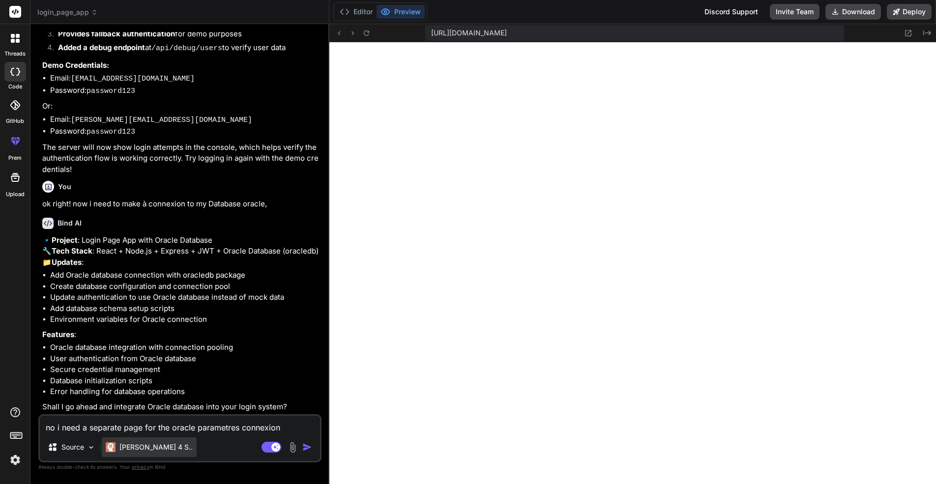
click at [132, 448] on p "Claude 4 S.." at bounding box center [155, 448] width 73 height 10
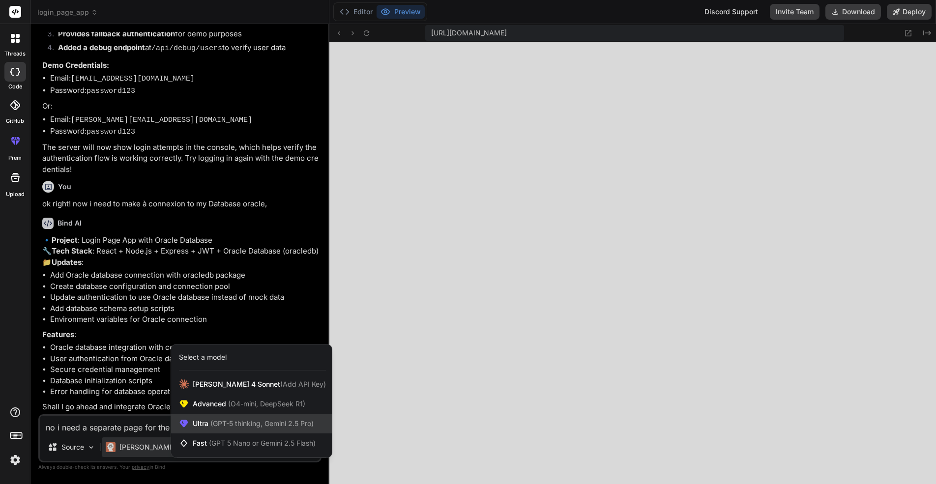
click at [214, 425] on span "(GPT-5 thinking, Gemini 2.5 Pro)" at bounding box center [261, 423] width 105 height 8
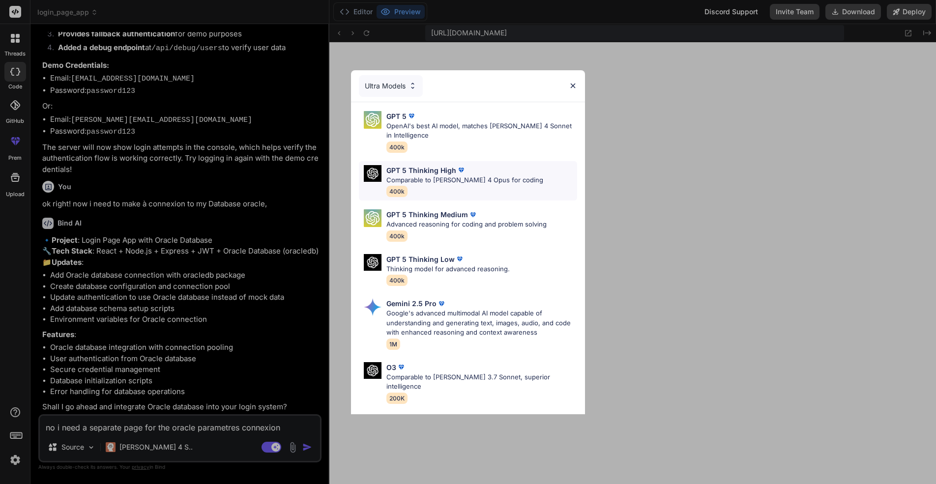
click at [380, 175] on img at bounding box center [373, 173] width 18 height 17
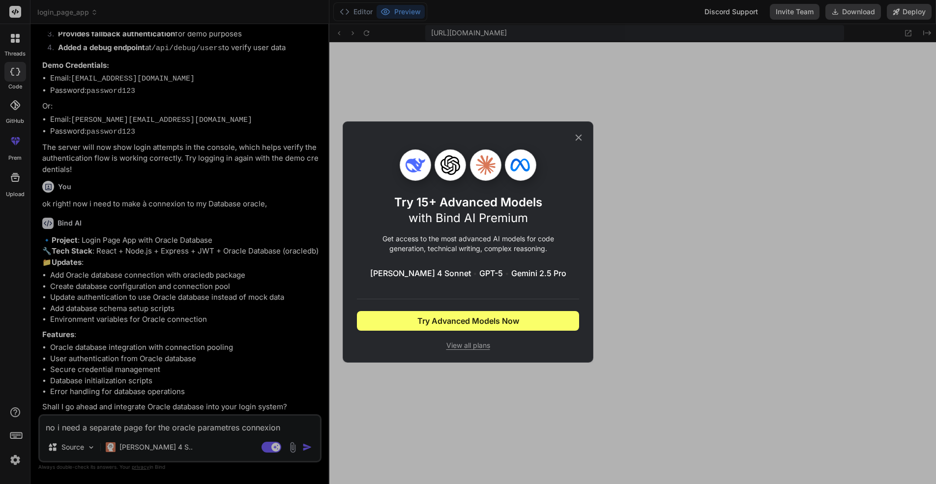
click at [120, 451] on div "Try 15+ Advanced Models with Bind AI Premium Get access to the most advanced AI…" at bounding box center [468, 242] width 936 height 484
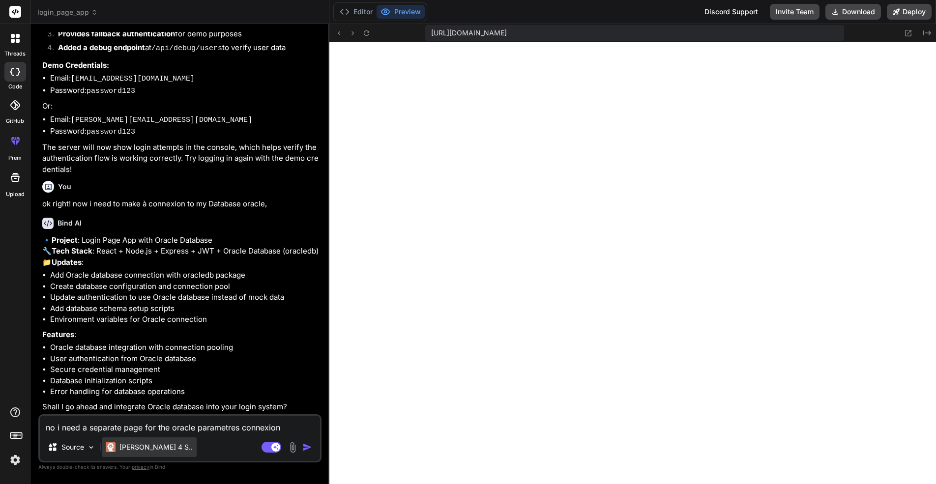
click at [134, 456] on div "Claude 4 S.." at bounding box center [149, 448] width 95 height 20
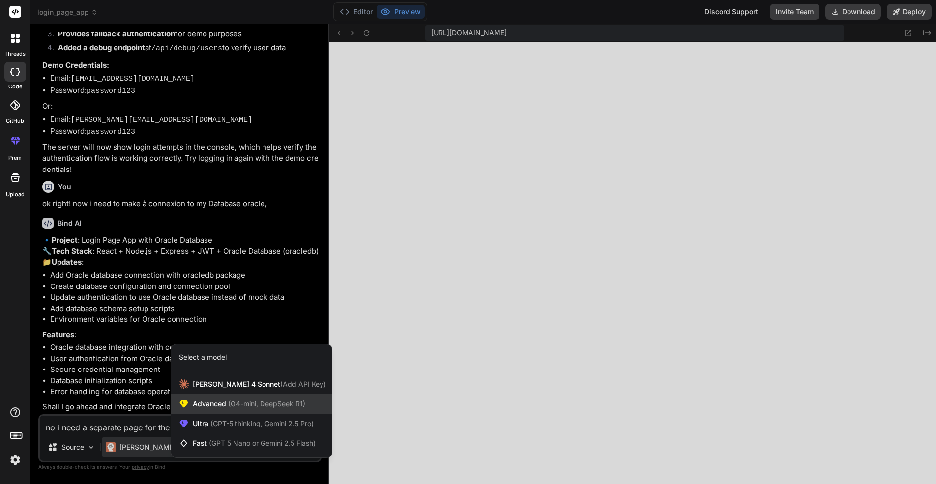
click at [293, 405] on span "(O4-mini, DeepSeek R1)" at bounding box center [265, 404] width 79 height 8
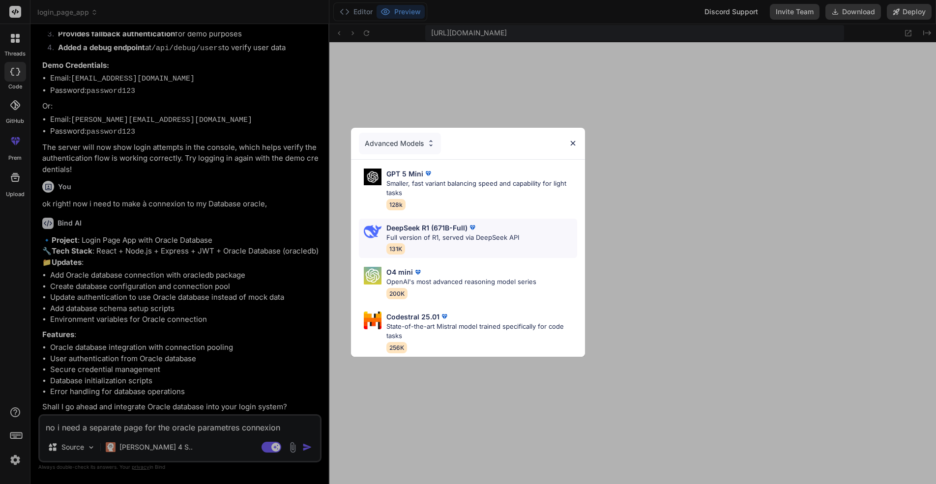
click at [401, 236] on p "Full version of R1, served via DeepSeek API" at bounding box center [453, 238] width 133 height 10
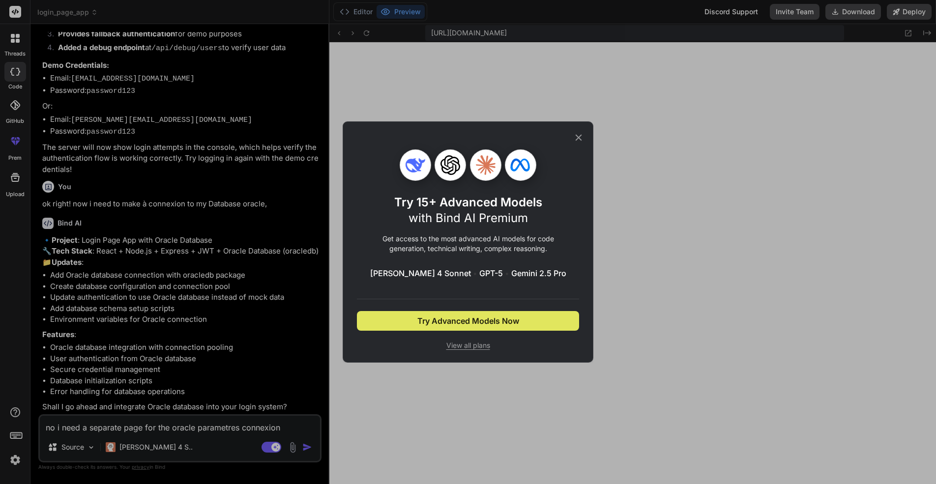
click at [460, 321] on span "Try Advanced Models Now" at bounding box center [469, 321] width 102 height 12
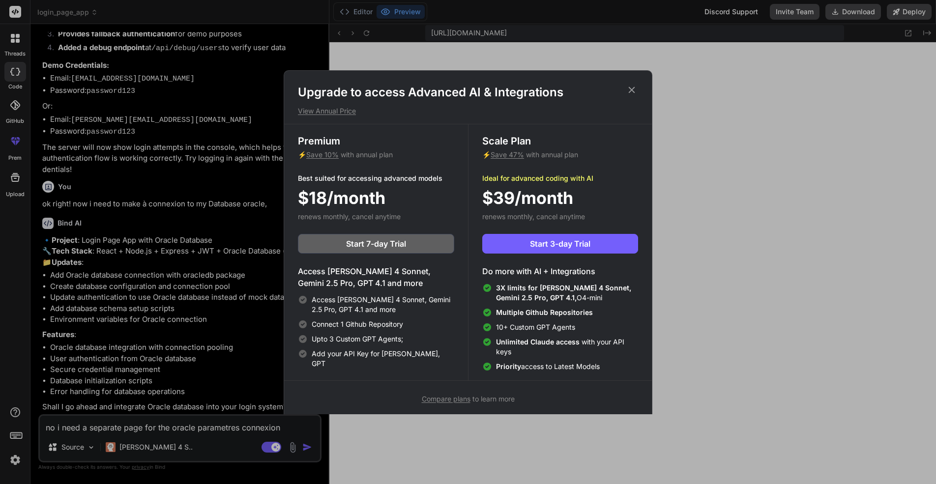
click at [634, 88] on icon at bounding box center [632, 90] width 11 height 11
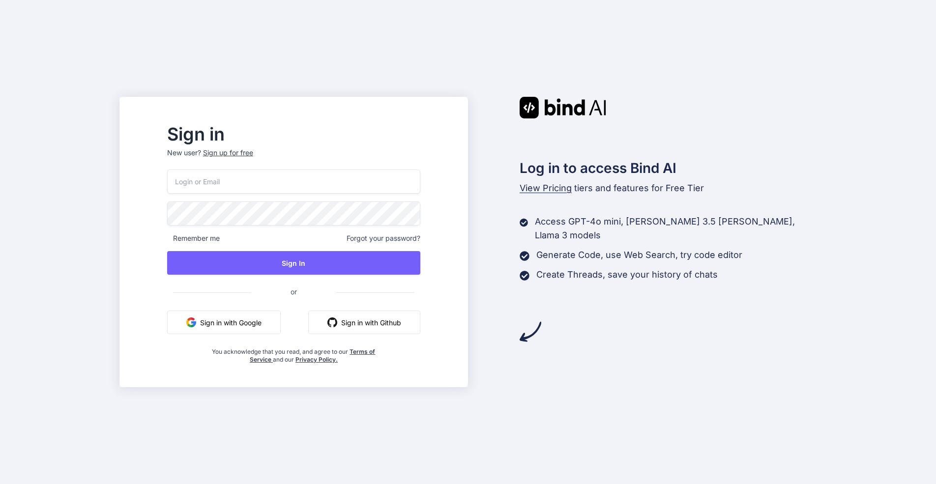
click at [256, 323] on button "Sign in with Google" at bounding box center [224, 323] width 114 height 24
